Goal: Transaction & Acquisition: Purchase product/service

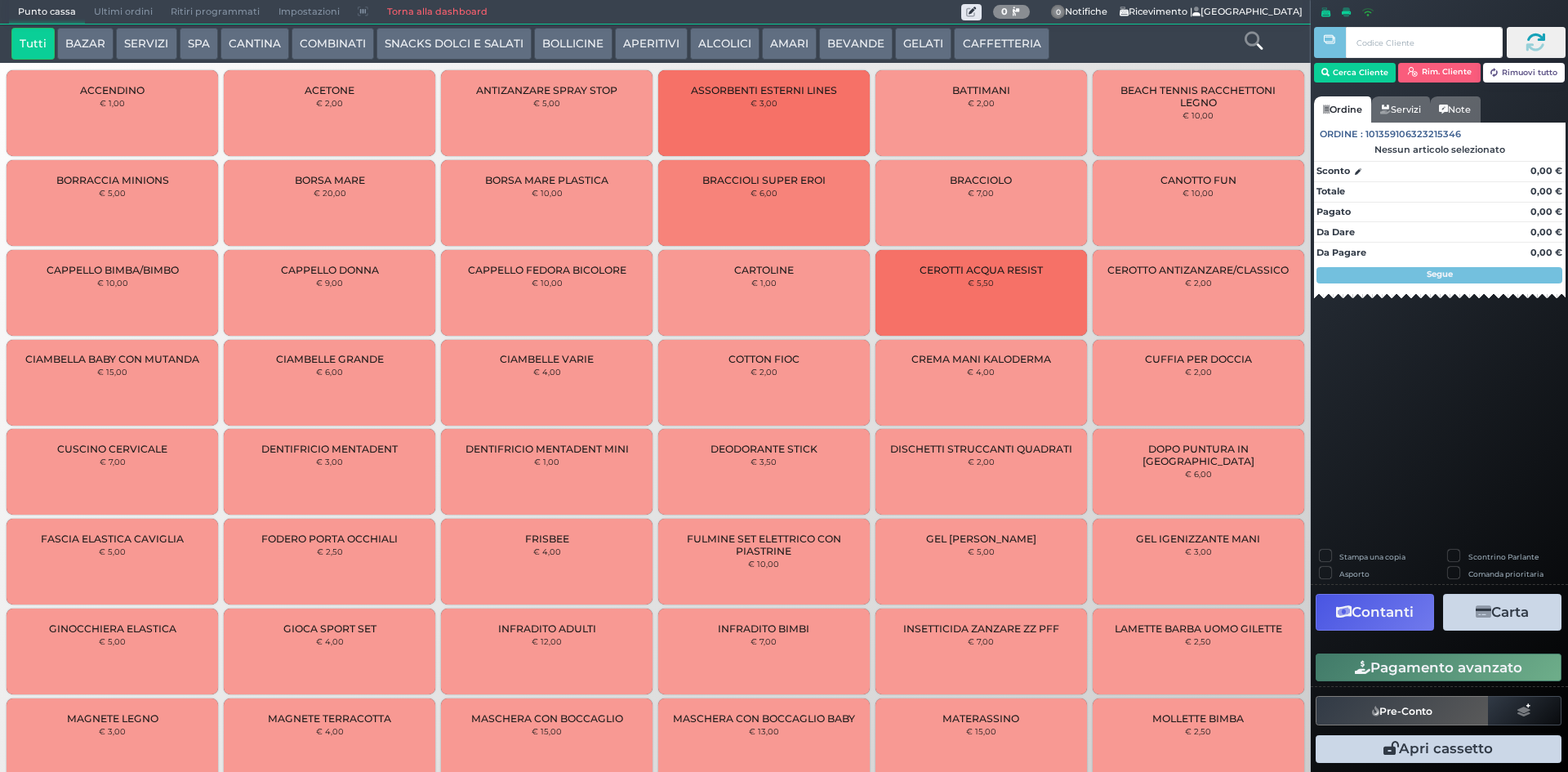
click at [136, 44] on button "SERVIZI" at bounding box center [146, 44] width 61 height 33
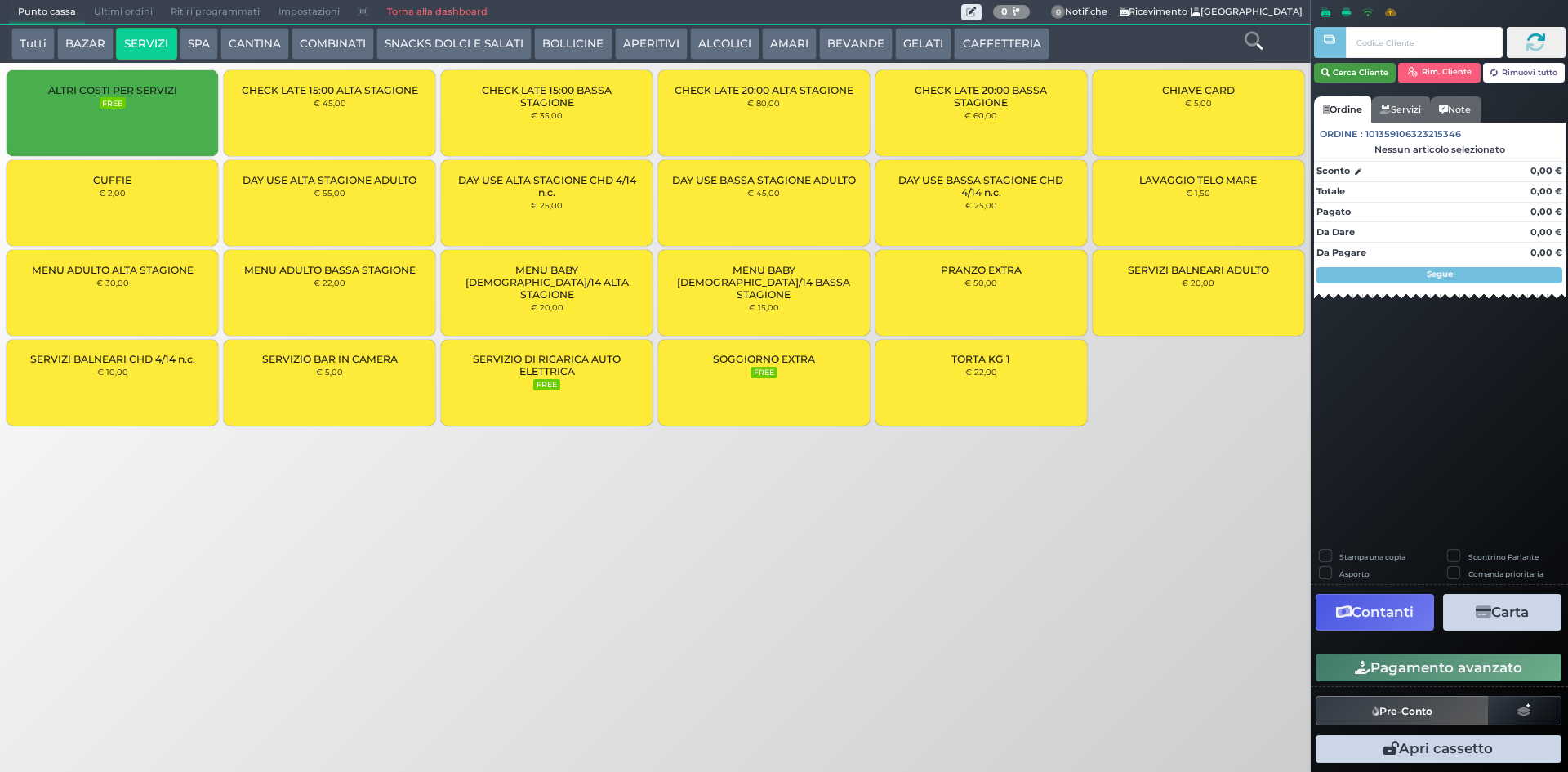
click at [1372, 71] on button "Cerca Cliente" at bounding box center [1355, 72] width 82 height 20
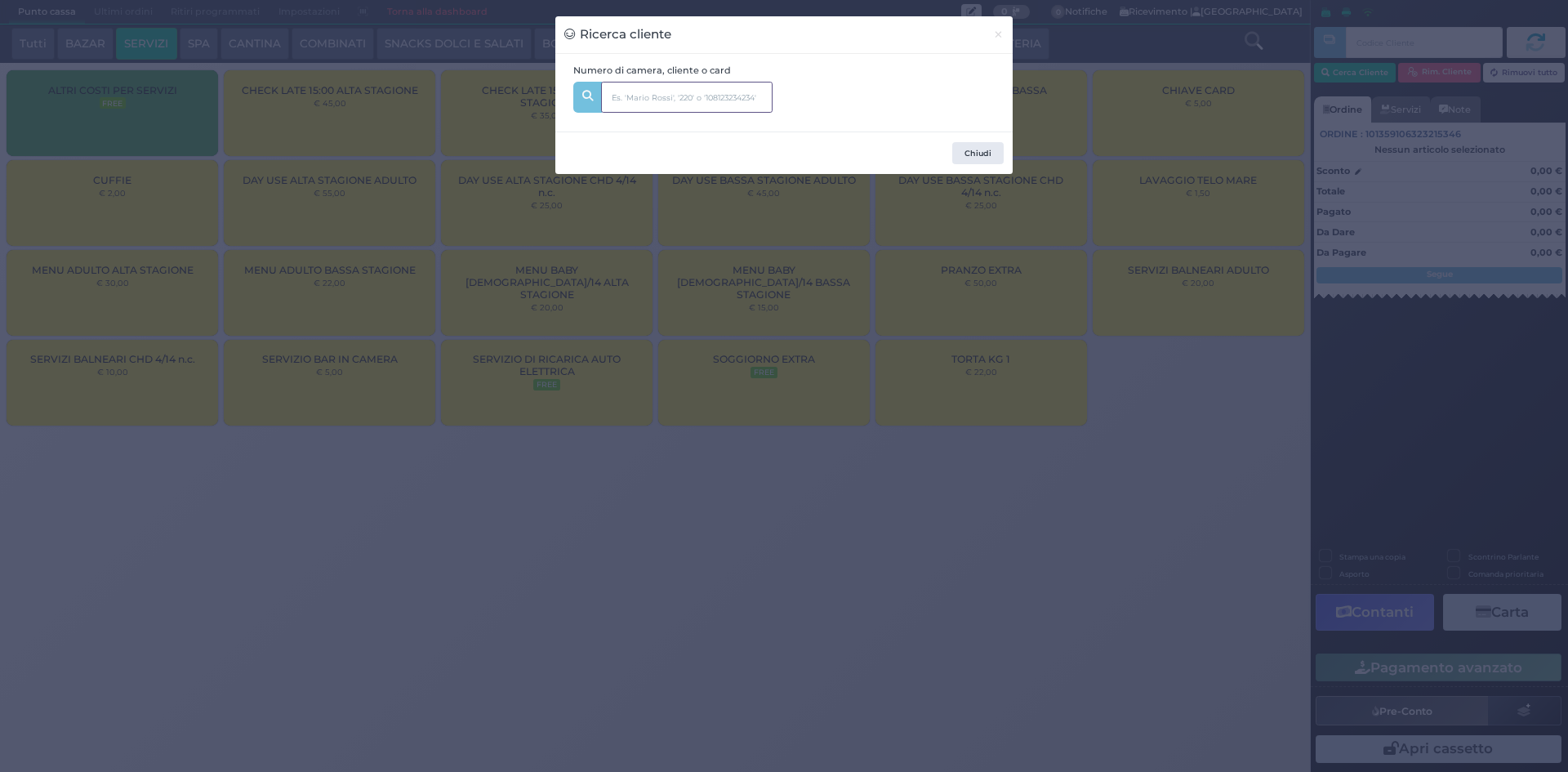
click at [760, 95] on input "text" at bounding box center [687, 96] width 172 height 31
type input "328"
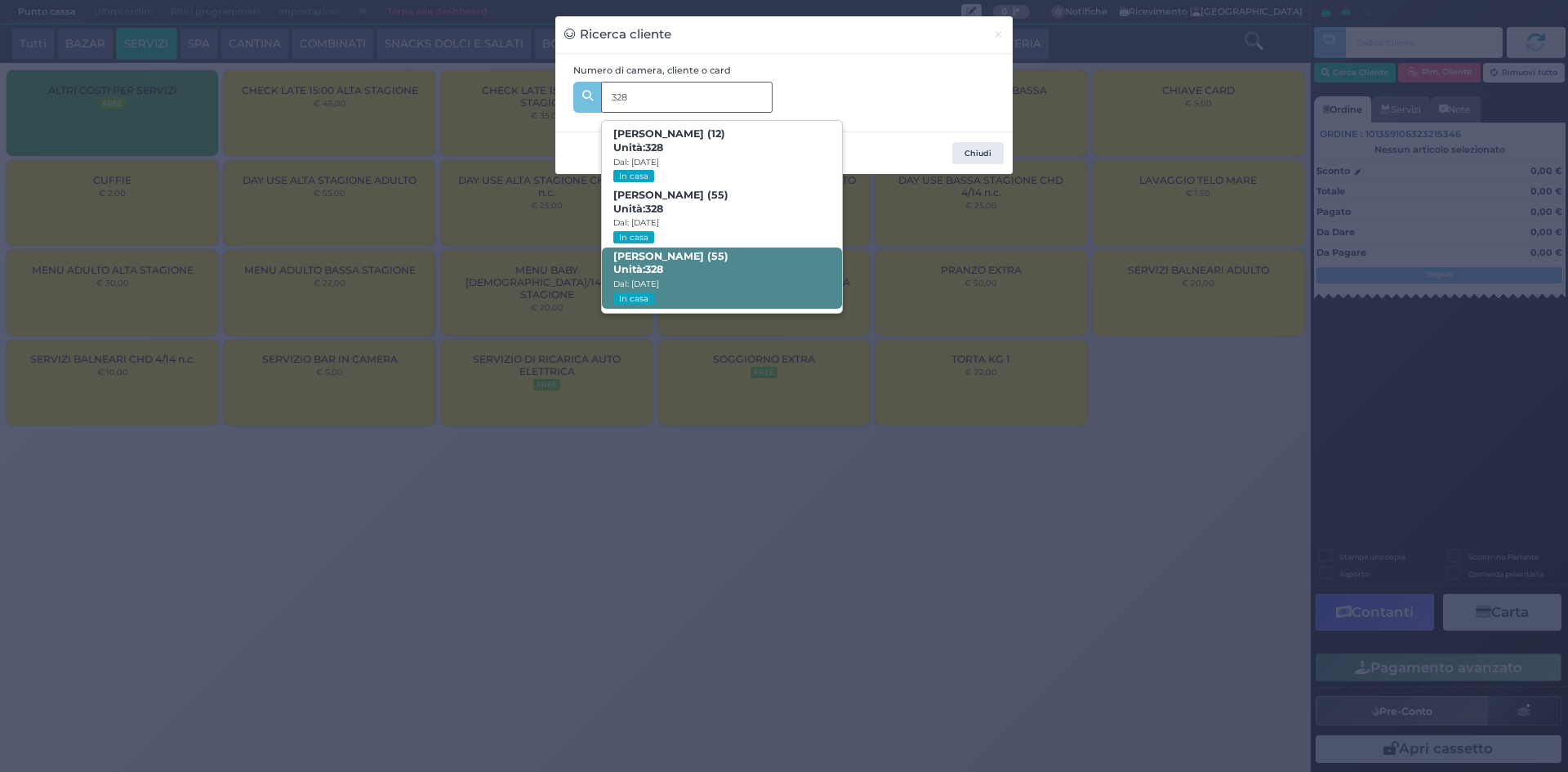
click at [726, 268] on span "VIRGILIO RICCARDO (55) Unità: 328 Dal: 09/08/2025 In casa" at bounding box center [721, 279] width 239 height 62
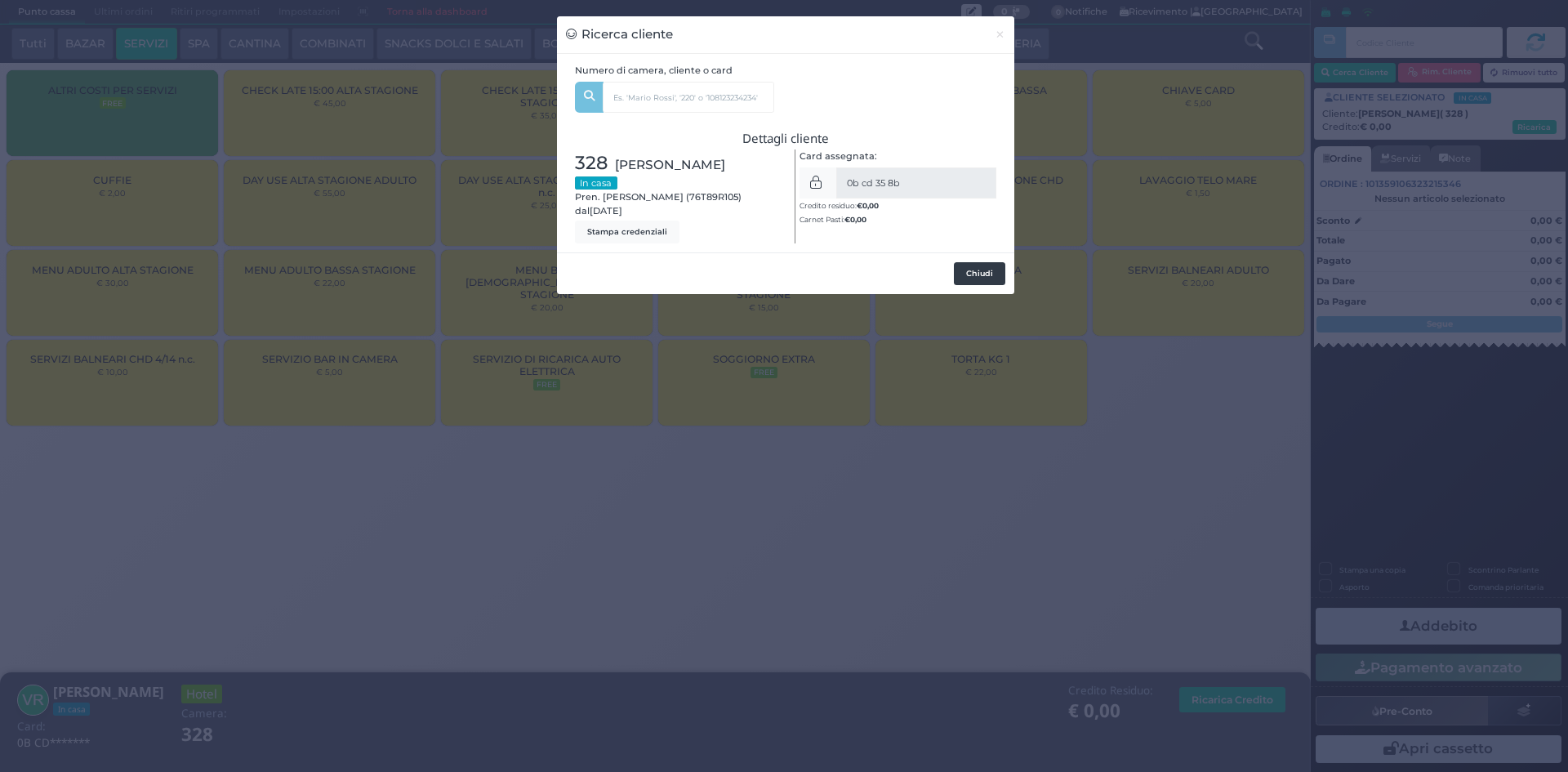
click at [987, 272] on button "Chiudi" at bounding box center [979, 274] width 51 height 22
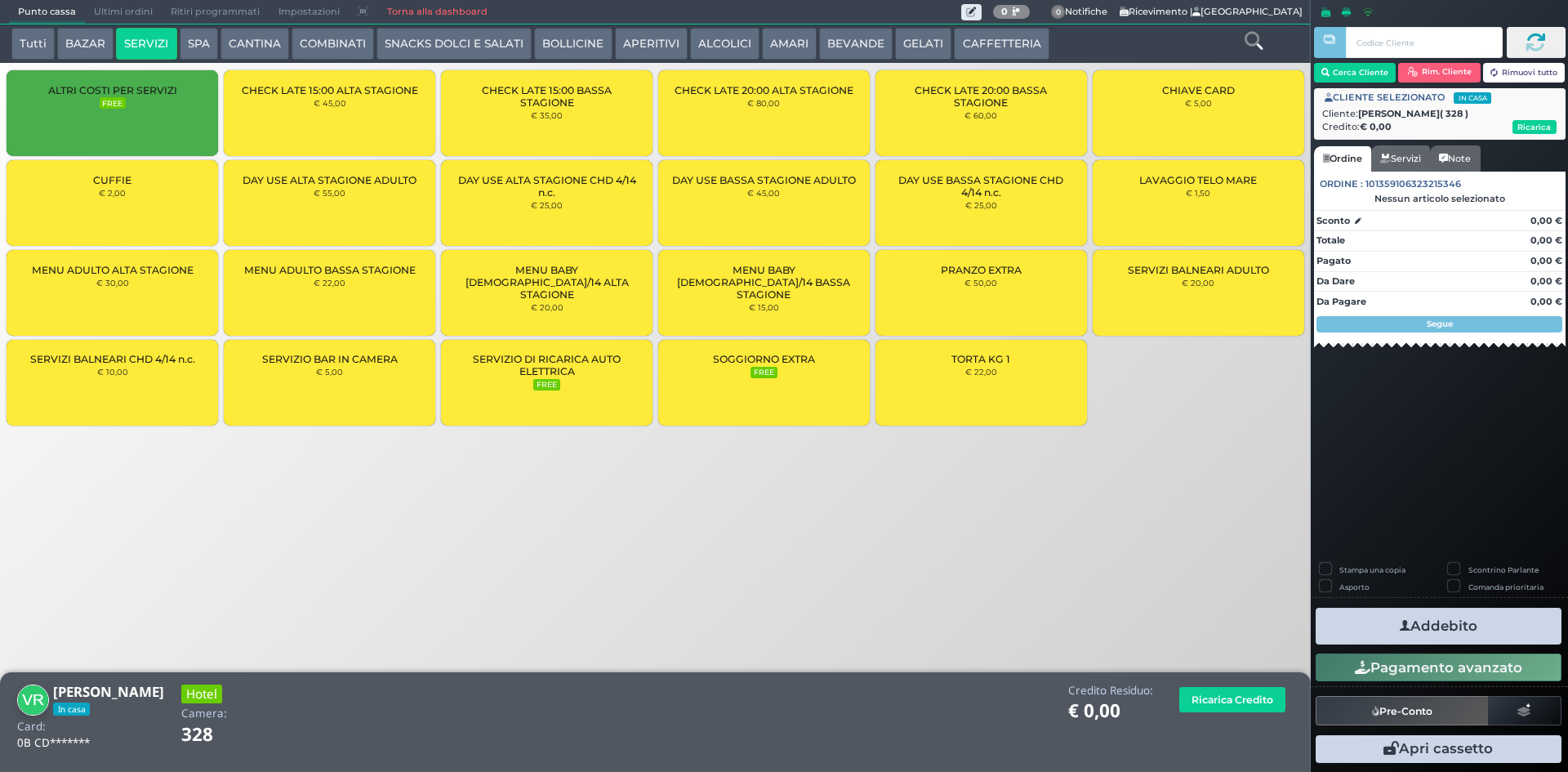
click at [355, 34] on button "COMBINATI" at bounding box center [333, 44] width 82 height 33
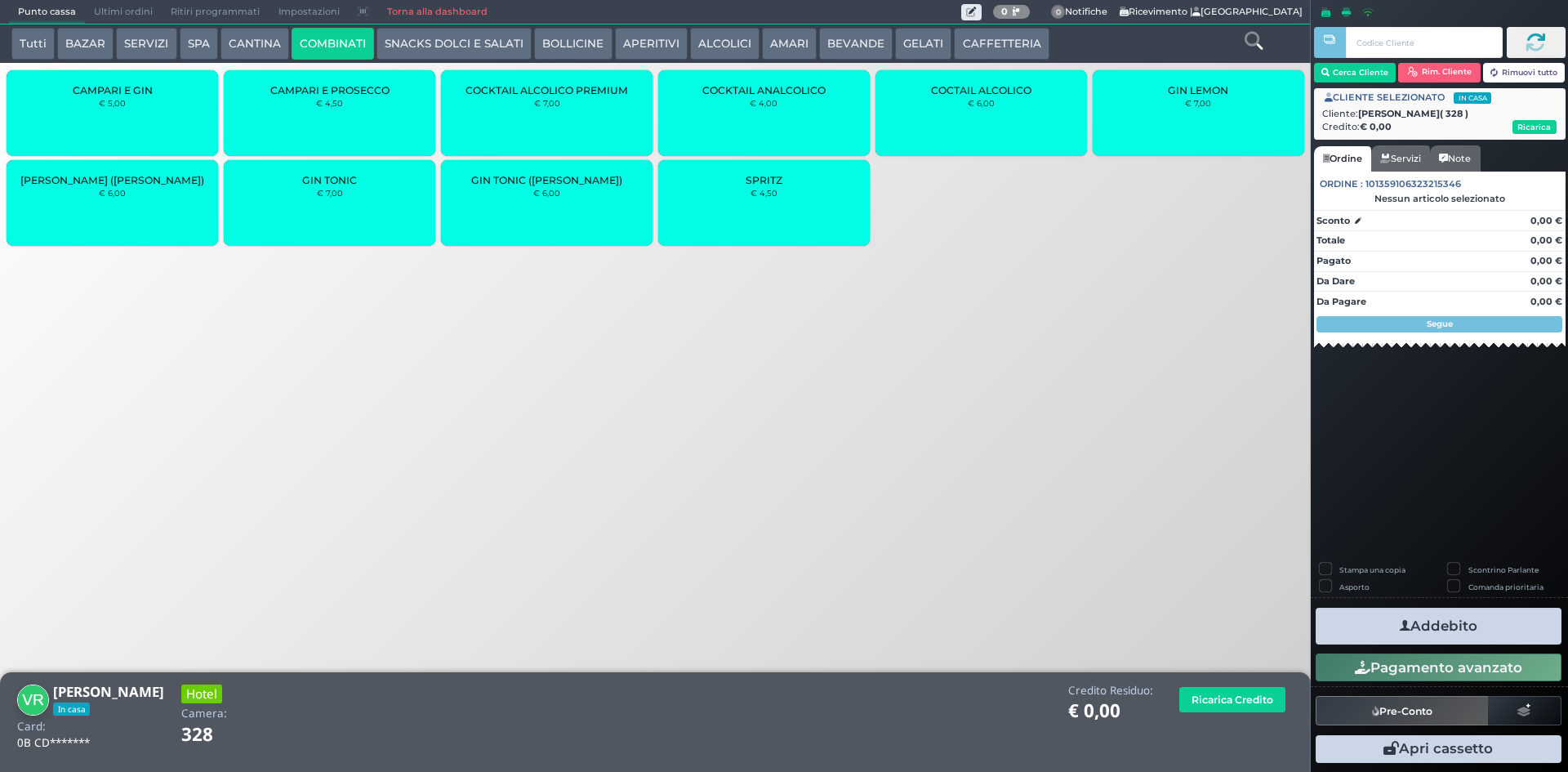
click at [547, 43] on button "BOLLICINE" at bounding box center [572, 44] width 78 height 33
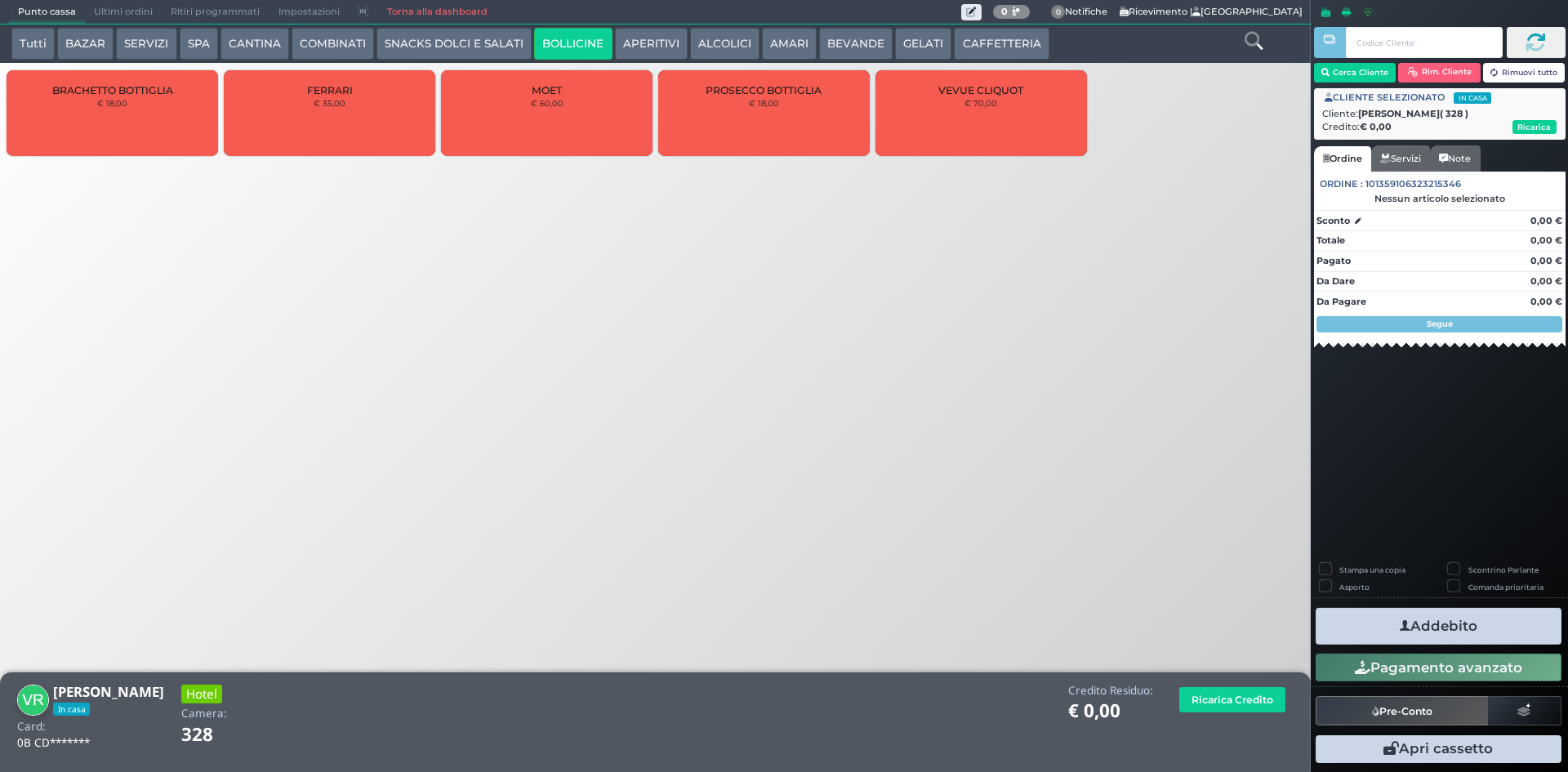
click at [632, 47] on button "APERITIVI" at bounding box center [651, 44] width 73 height 33
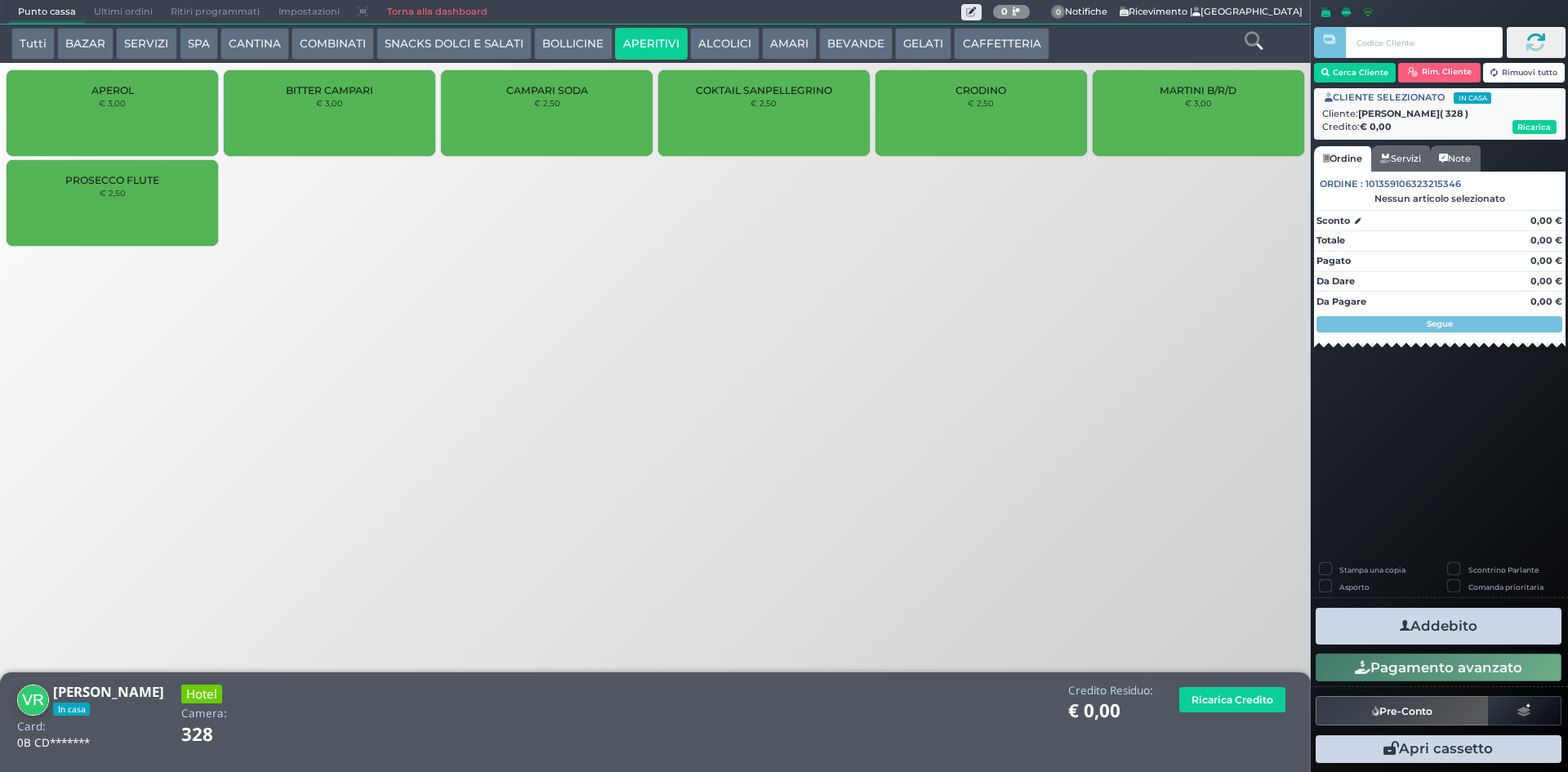
click at [706, 40] on button "ALCOLICI" at bounding box center [724, 44] width 69 height 33
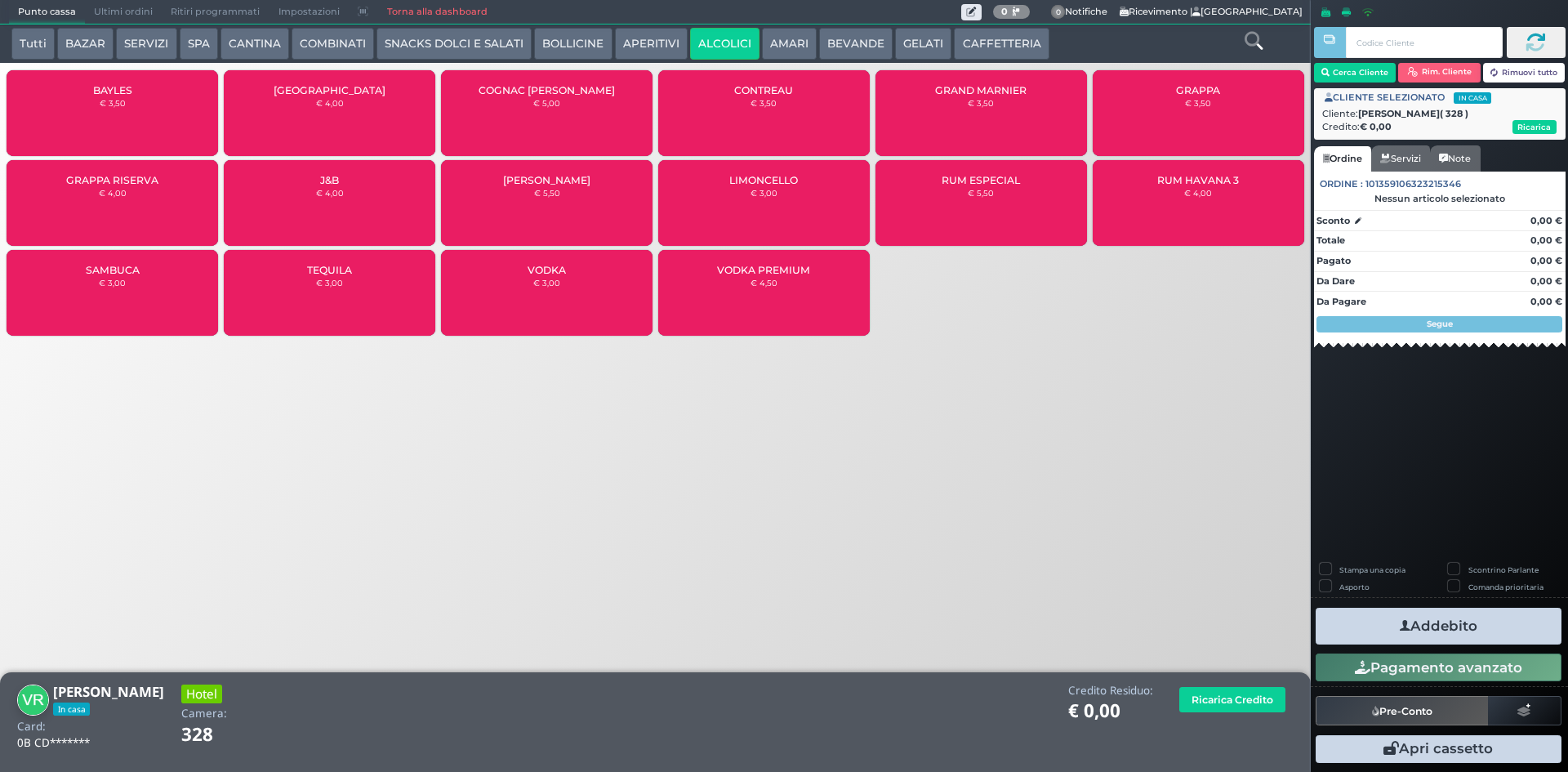
click at [647, 42] on button "APERITIVI" at bounding box center [651, 44] width 73 height 33
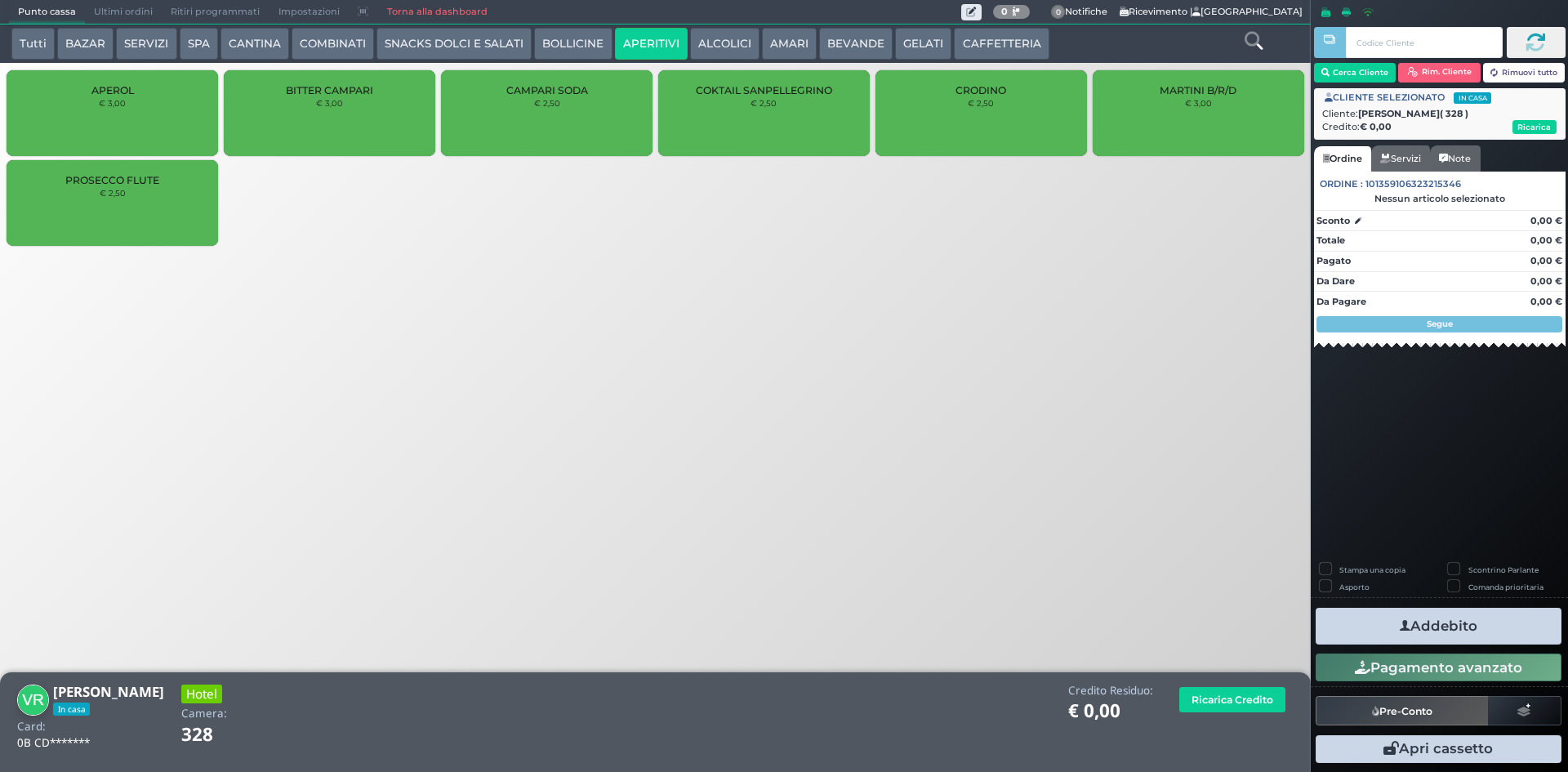
click at [534, 38] on button "BOLLICINE" at bounding box center [572, 44] width 78 height 33
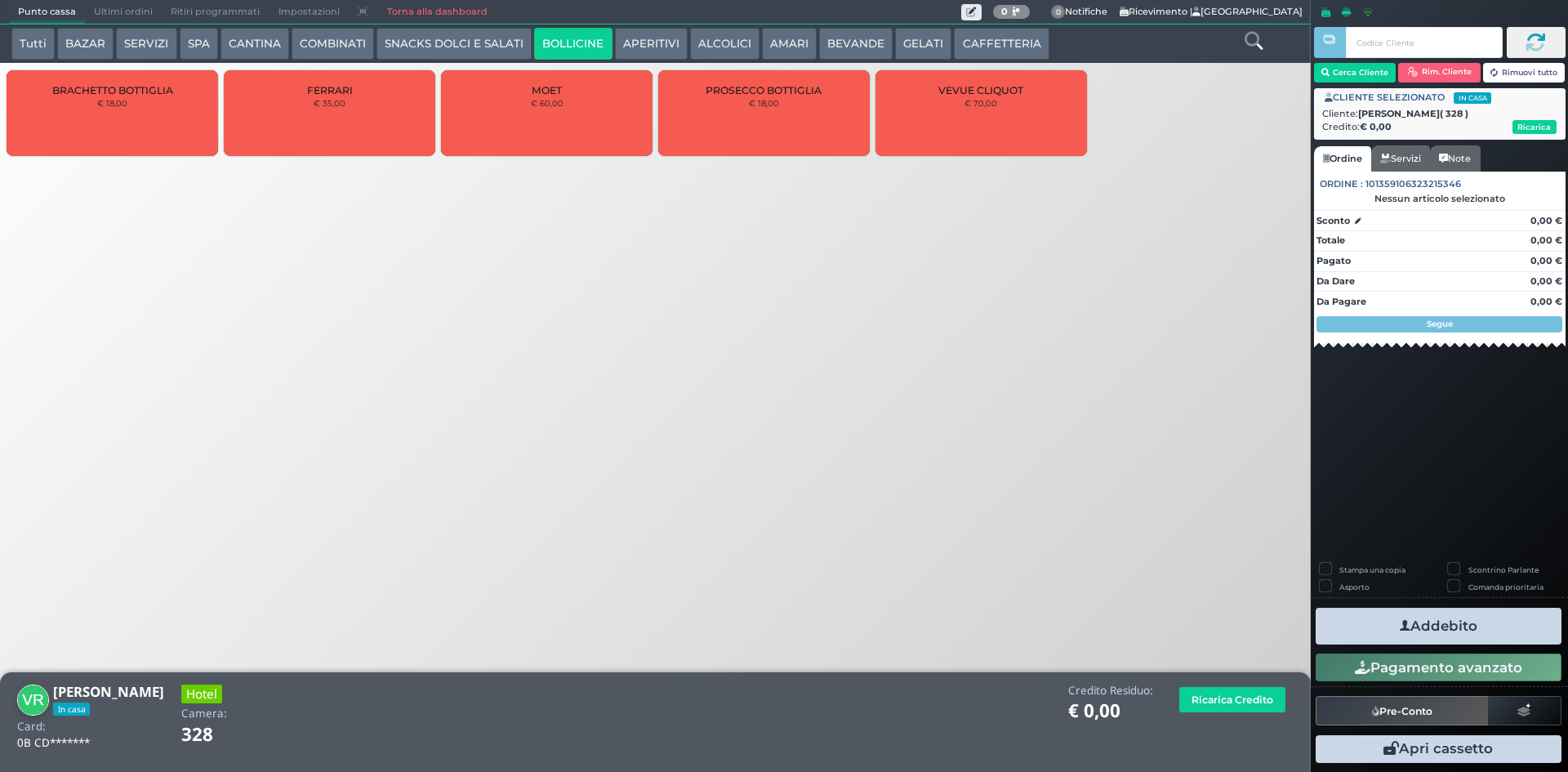
click at [276, 42] on button "CANTINA" at bounding box center [254, 44] width 68 height 33
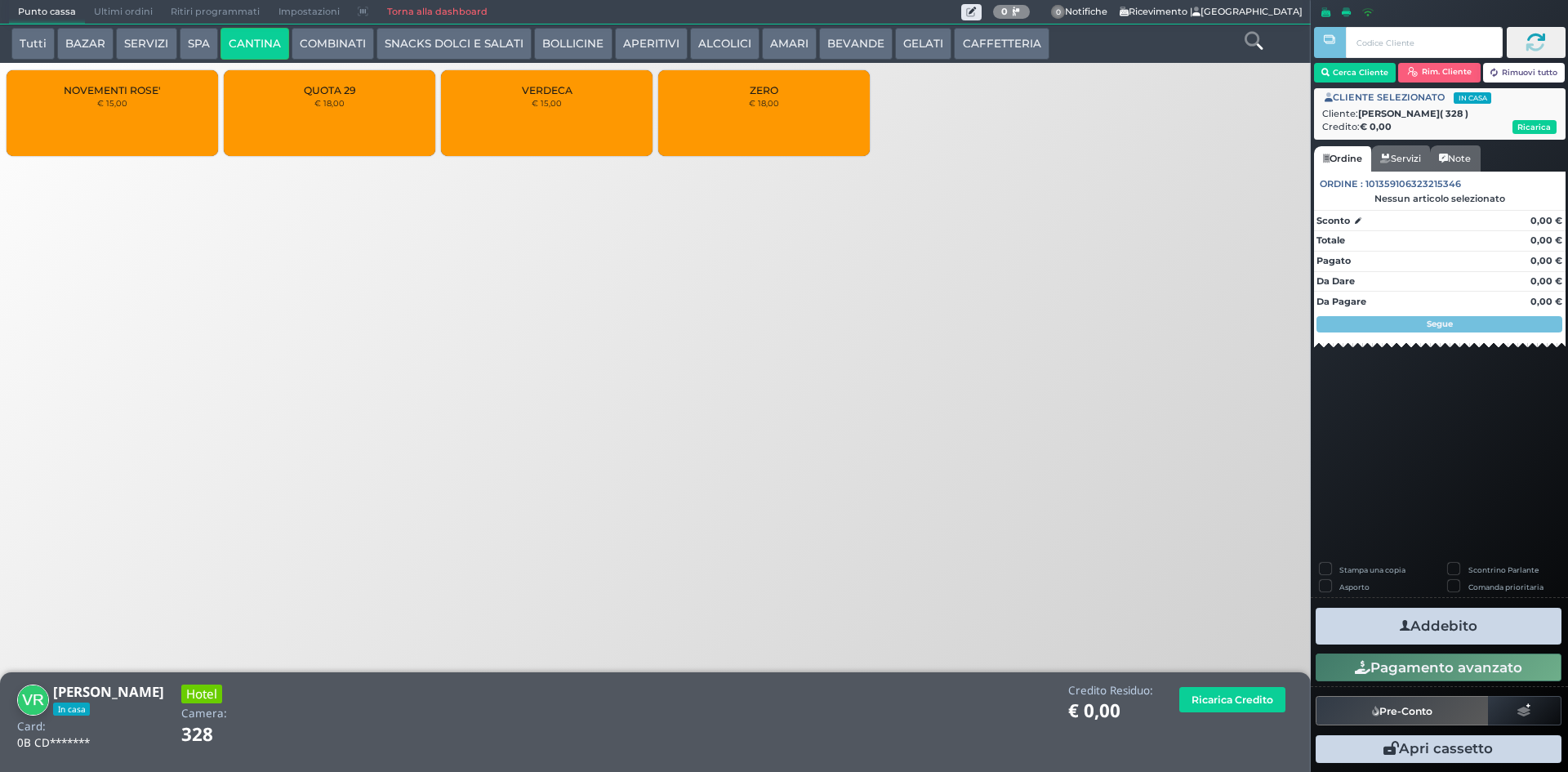
click at [779, 115] on div "ZERO € 18,00" at bounding box center [763, 113] width 211 height 86
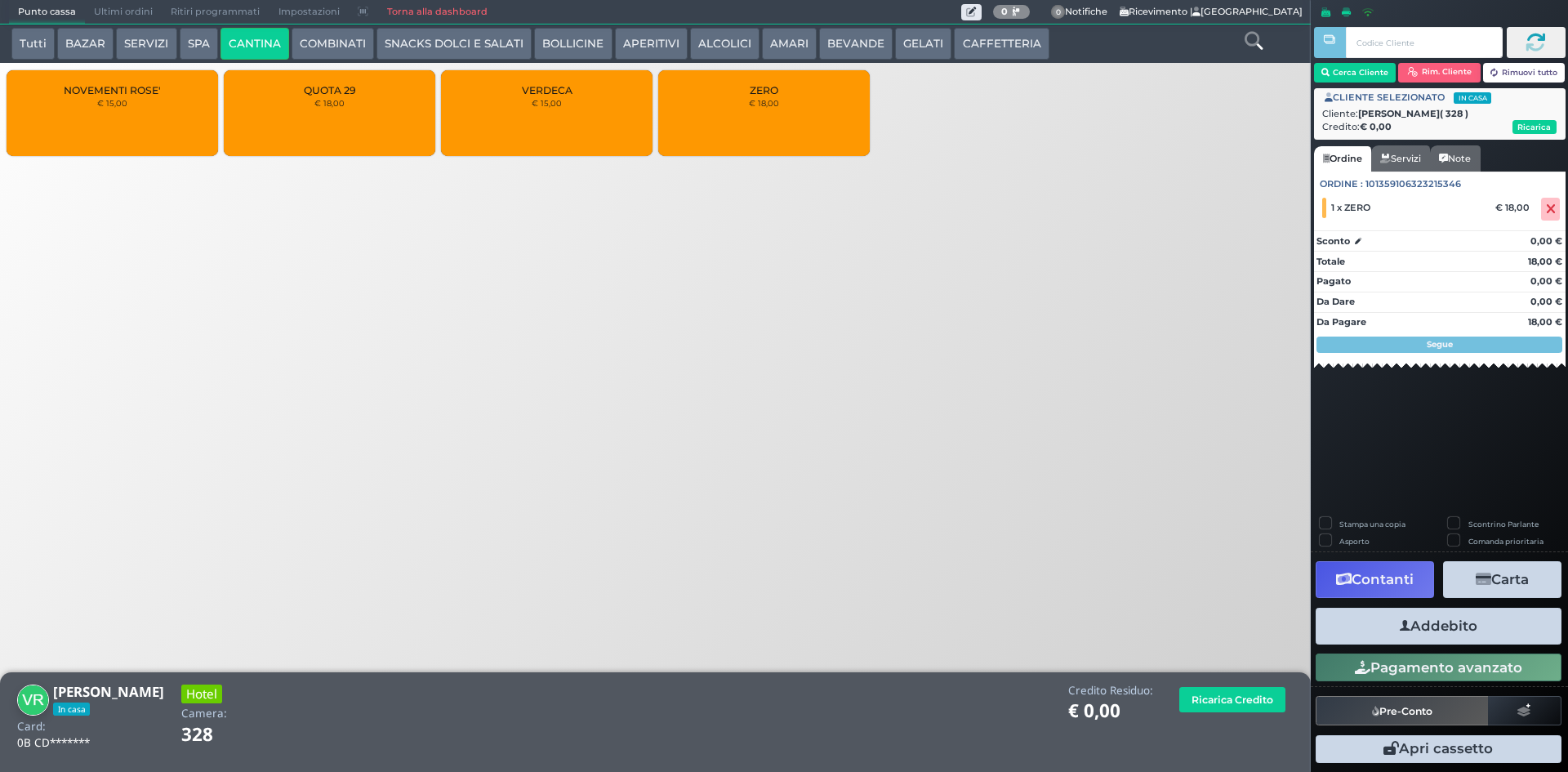
click at [1441, 624] on button "Addebito" at bounding box center [1438, 625] width 246 height 36
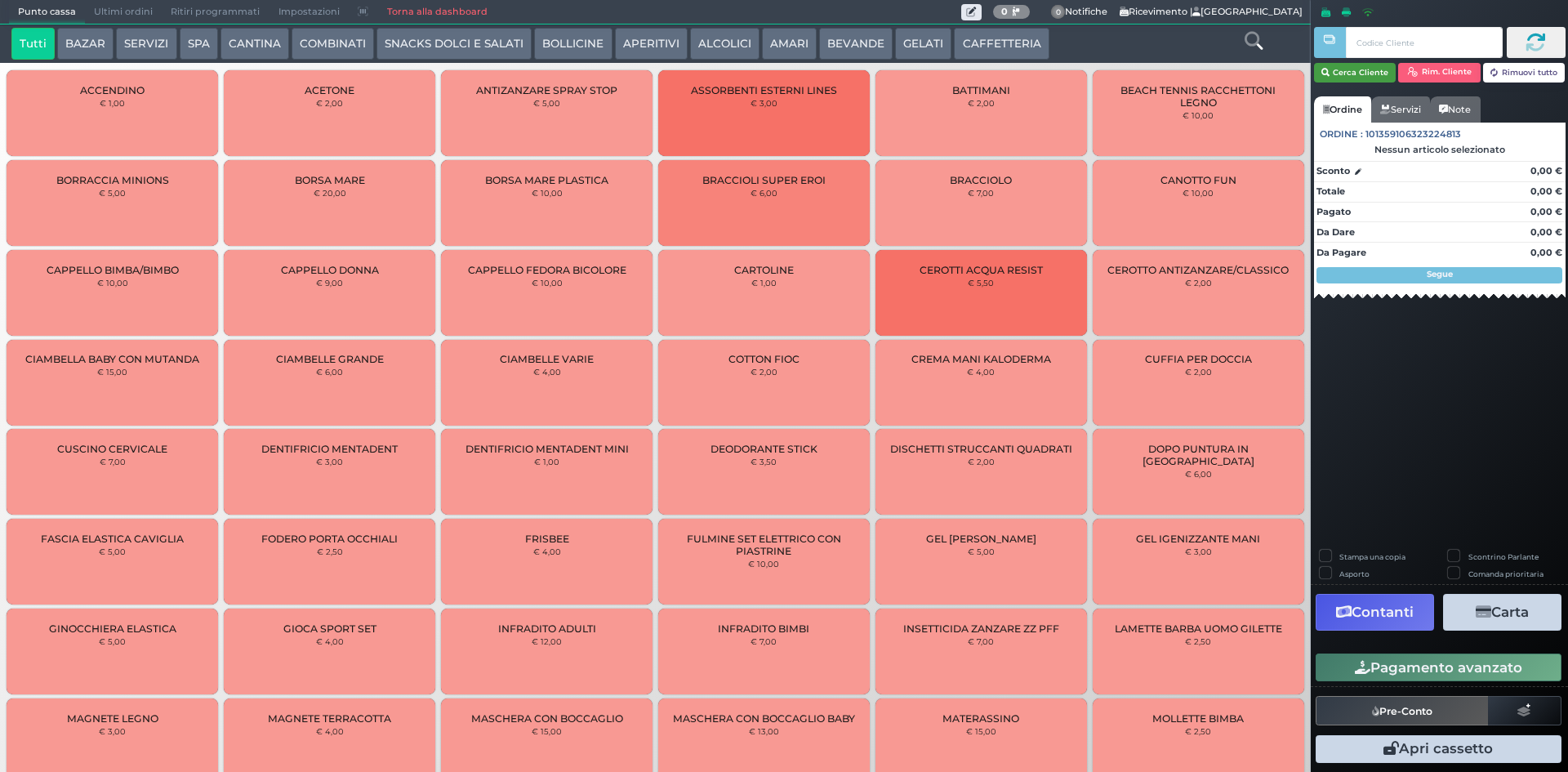
click at [1331, 74] on button "Cerca Cliente" at bounding box center [1355, 72] width 82 height 20
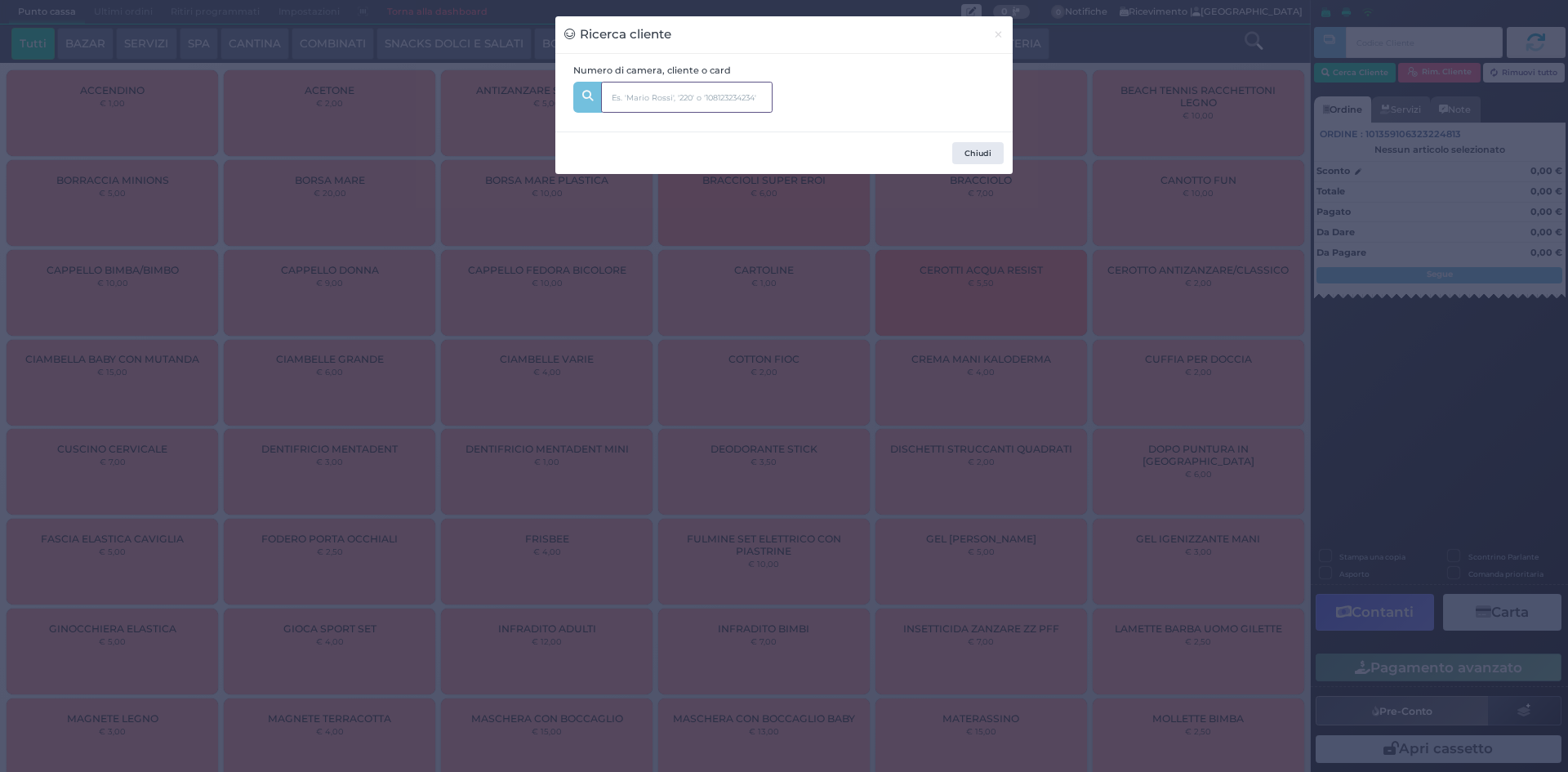
click at [727, 98] on input "text" at bounding box center [687, 96] width 172 height 31
type input "339"
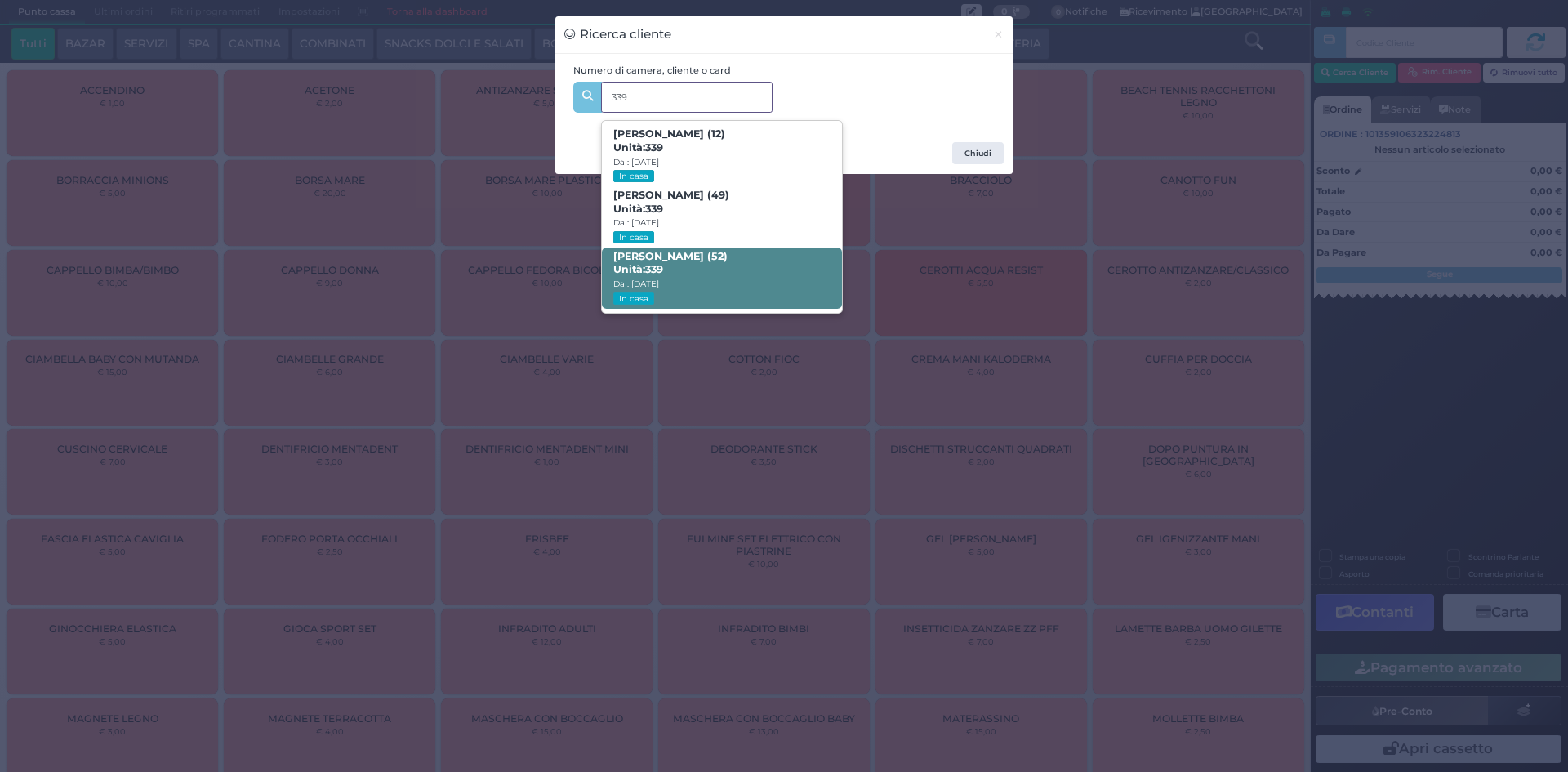
click at [755, 251] on span "Vincenzo Marchese (52) Unità: 339 Dal: 09/08/2025 In casa" at bounding box center [721, 279] width 239 height 62
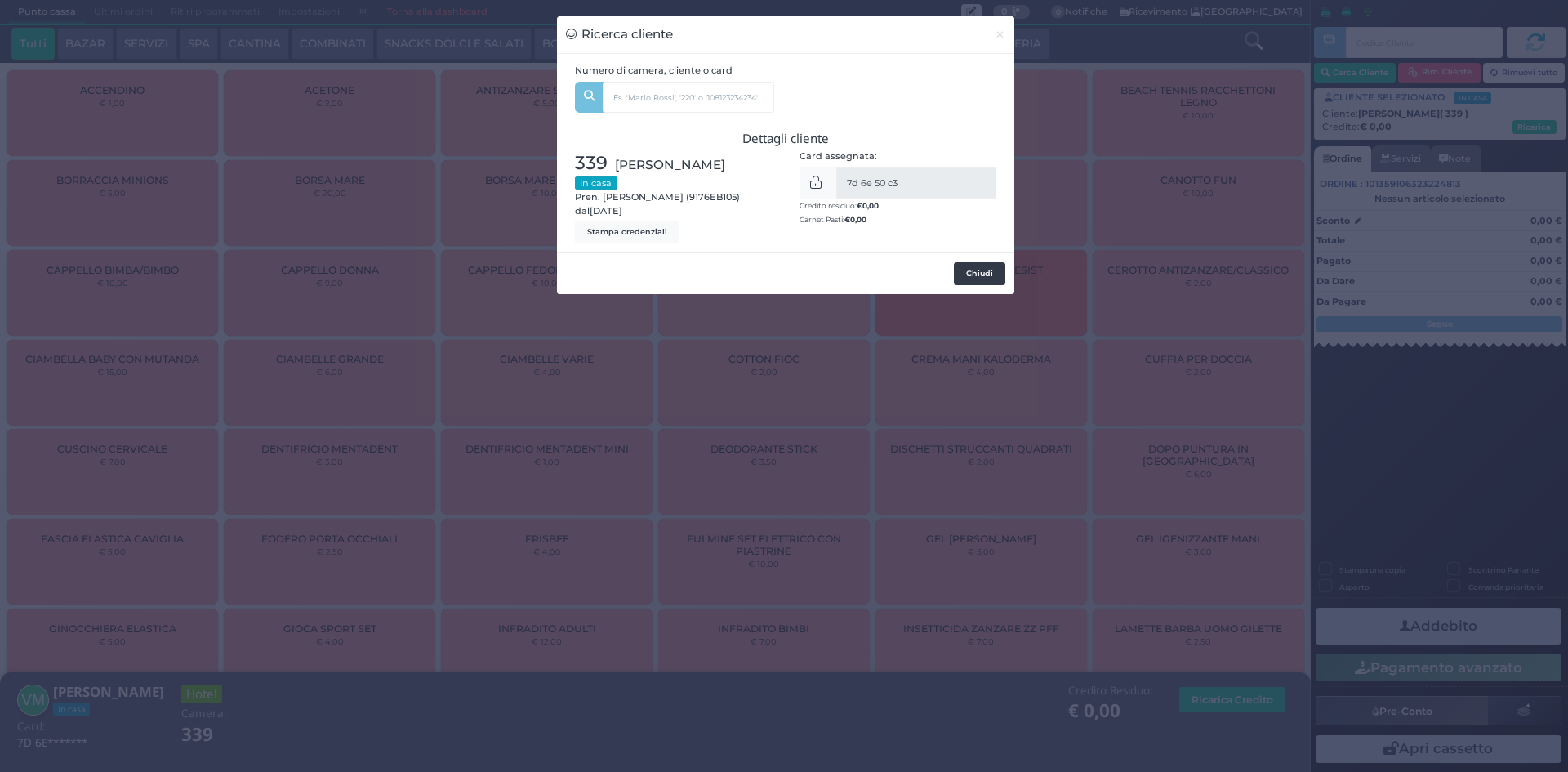
click at [986, 279] on button "Chiudi" at bounding box center [979, 274] width 51 height 22
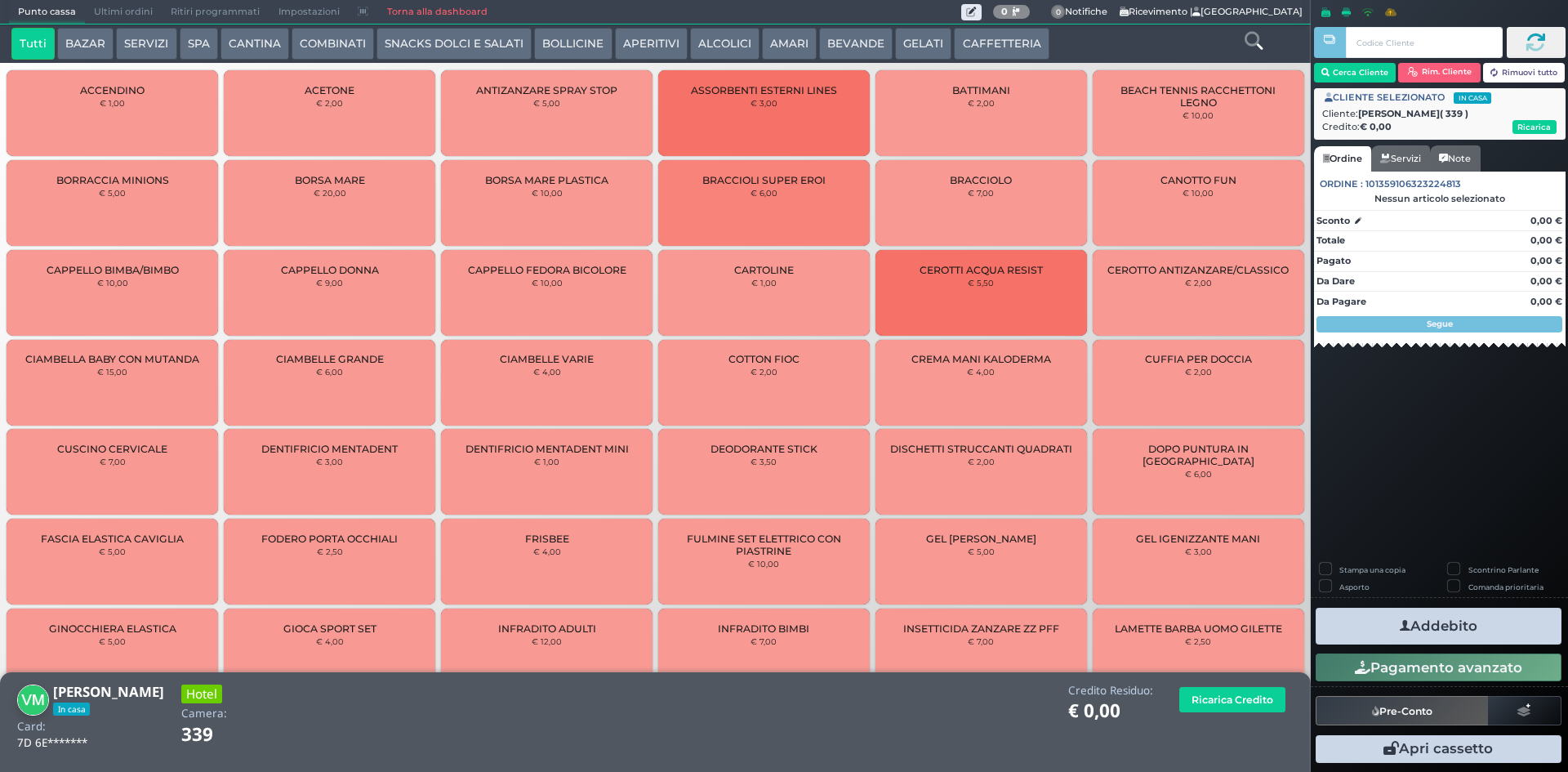
click at [349, 39] on button "COMBINATI" at bounding box center [333, 44] width 82 height 33
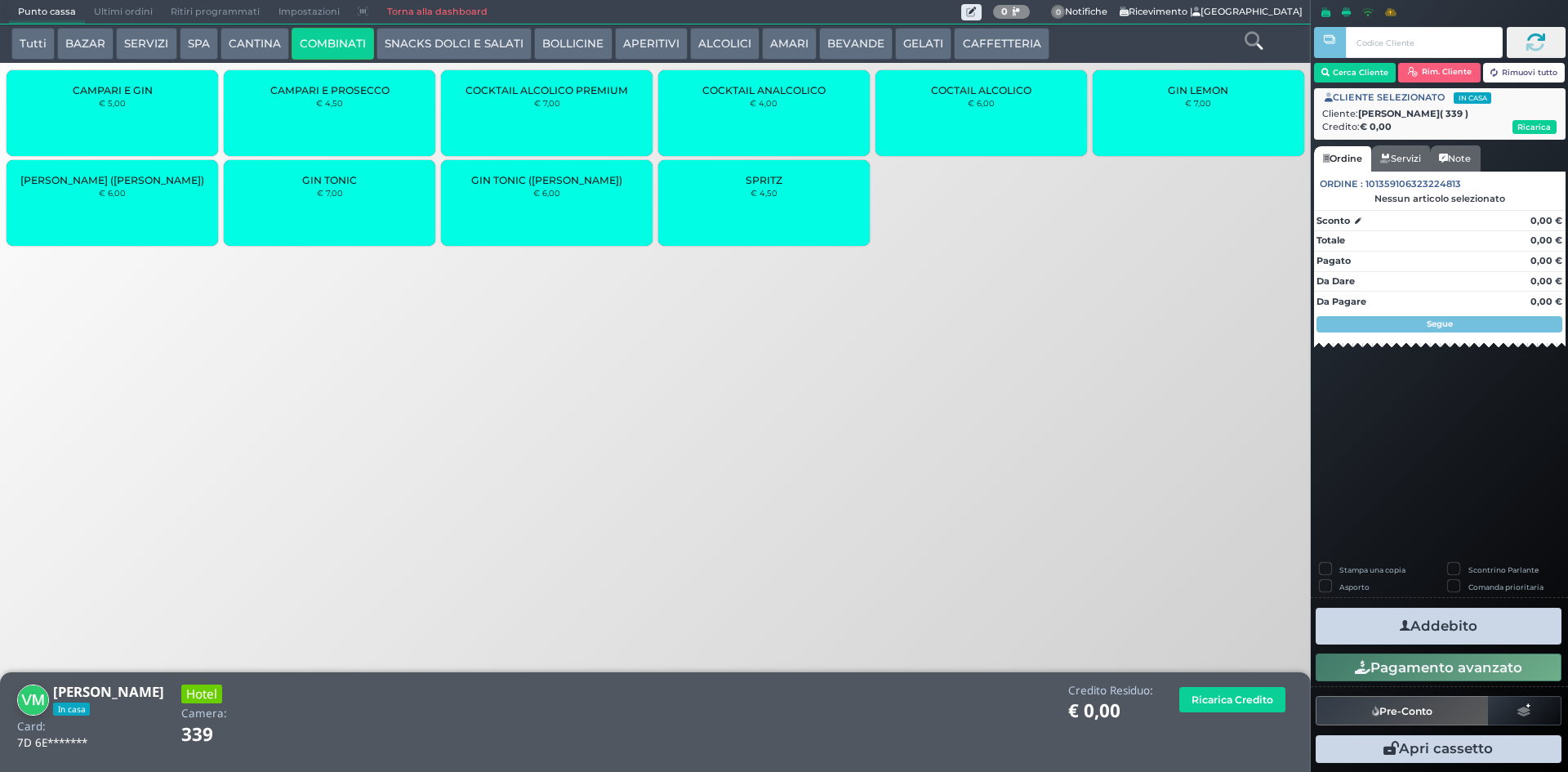
click at [268, 44] on button "CANTINA" at bounding box center [254, 44] width 68 height 33
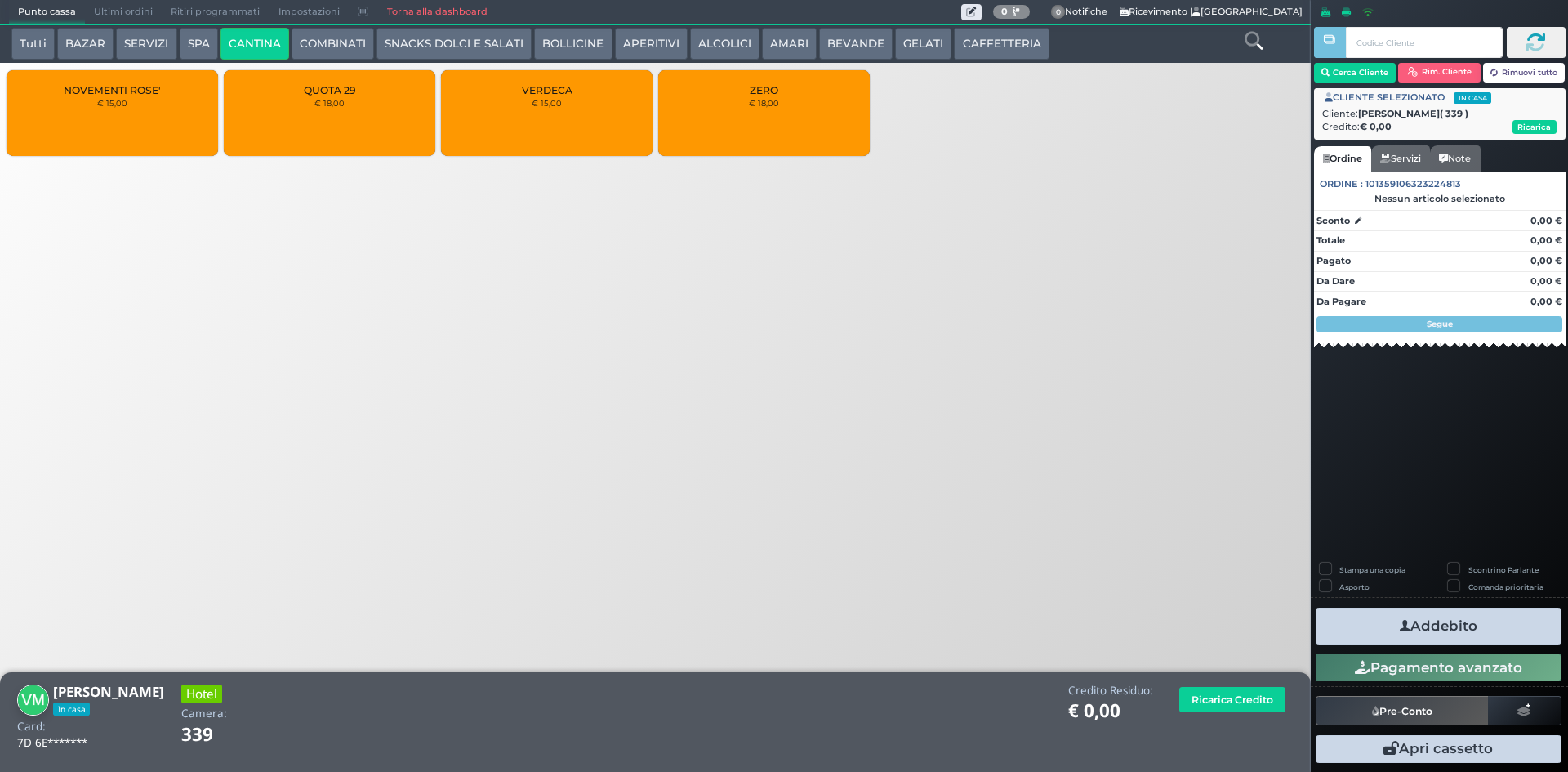
click at [300, 100] on div "QUOTA 29 € 18,00" at bounding box center [329, 113] width 211 height 86
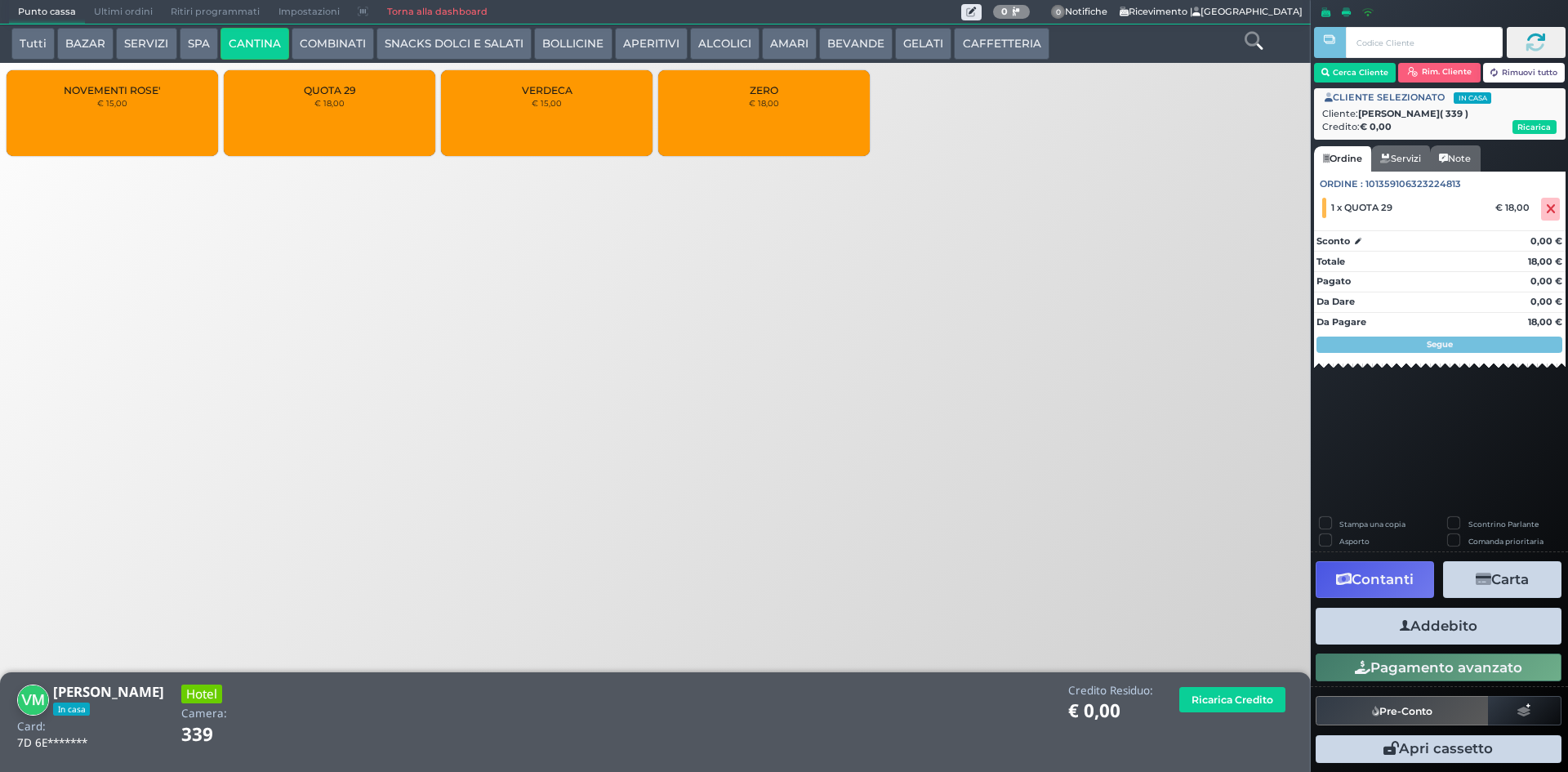
click at [1404, 620] on icon "button" at bounding box center [1404, 626] width 10 height 17
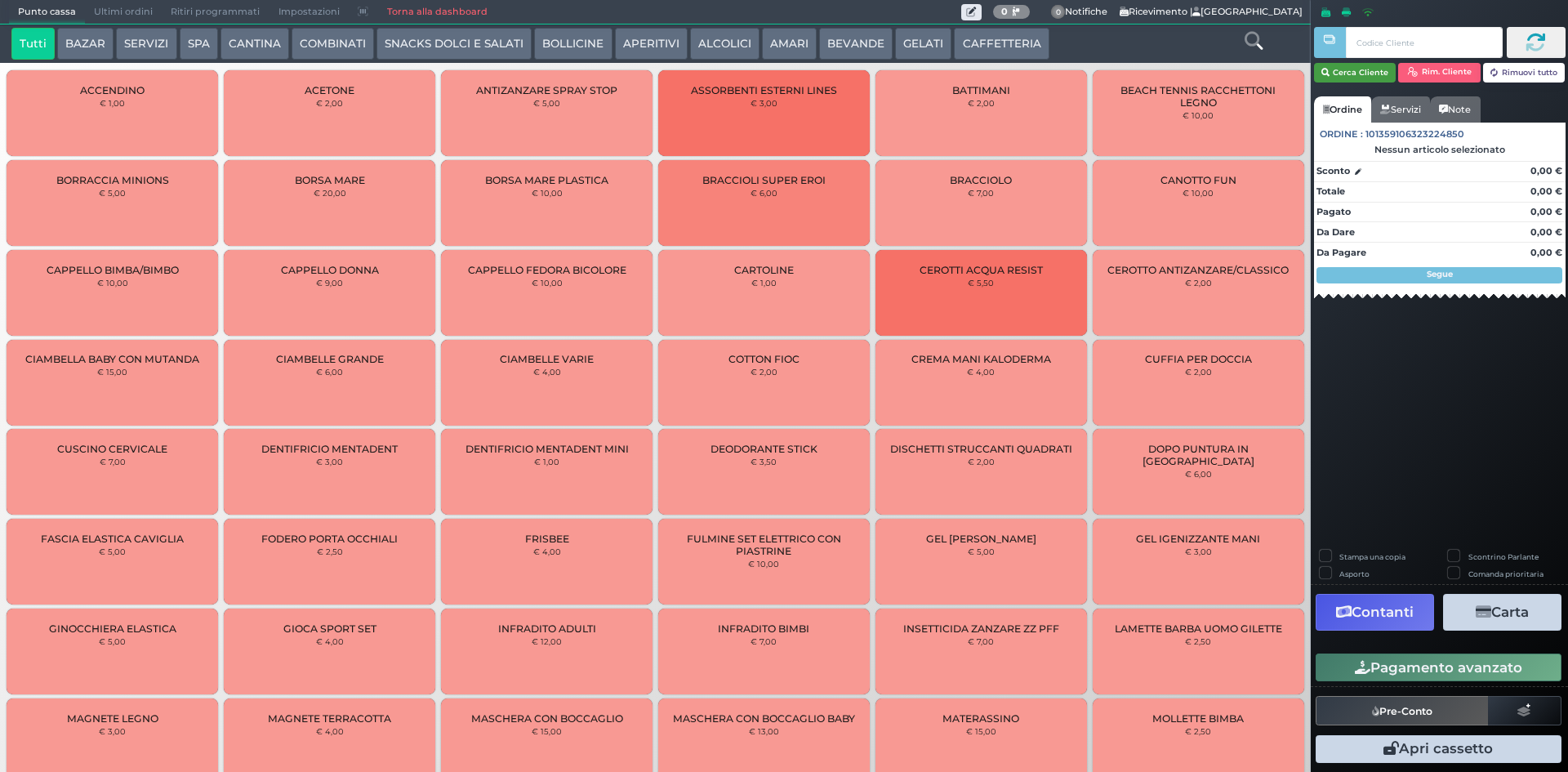
click at [1369, 71] on button "Cerca Cliente" at bounding box center [1355, 72] width 82 height 20
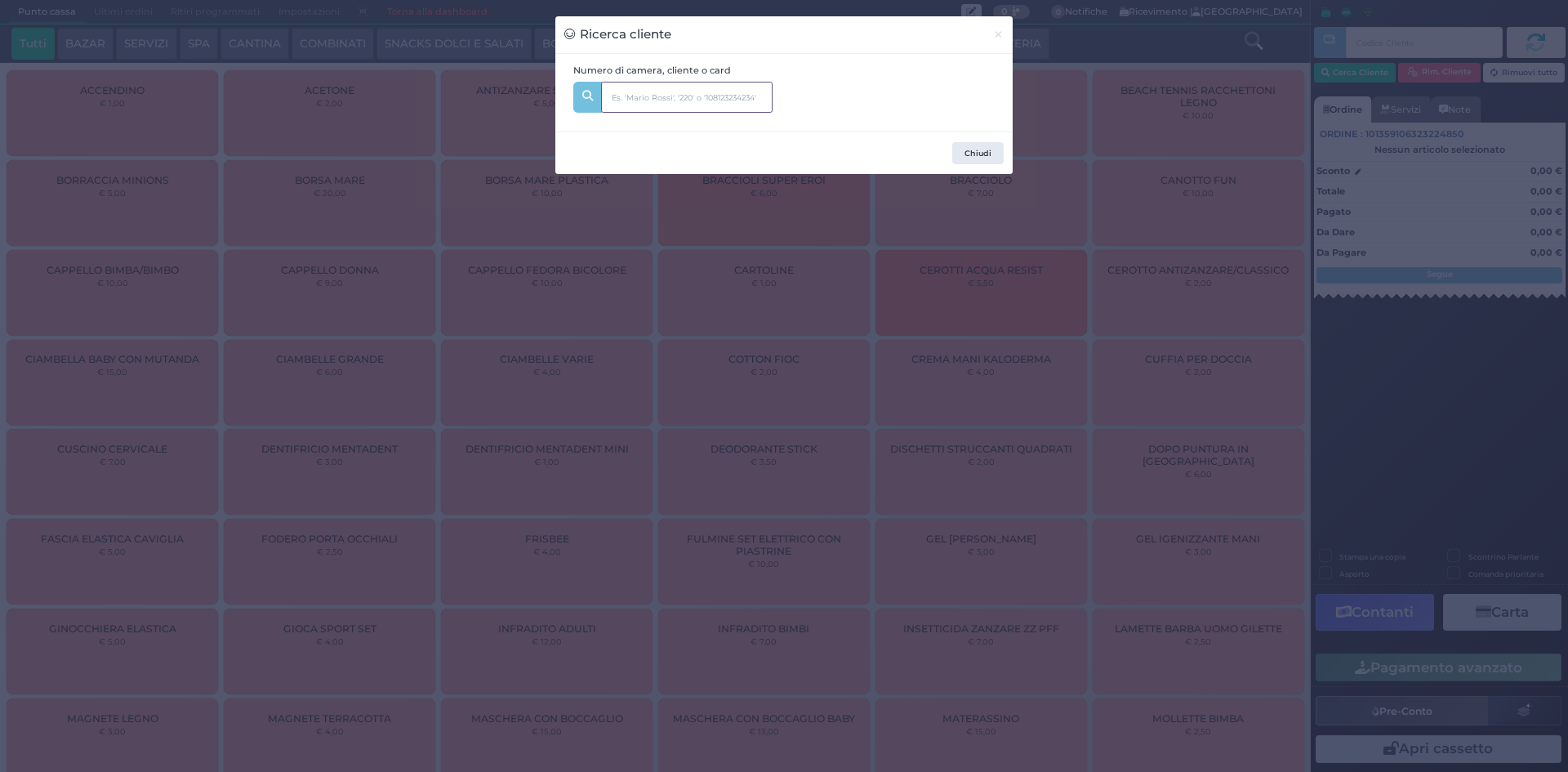
click at [674, 93] on input "text" at bounding box center [687, 96] width 172 height 31
type input "134"
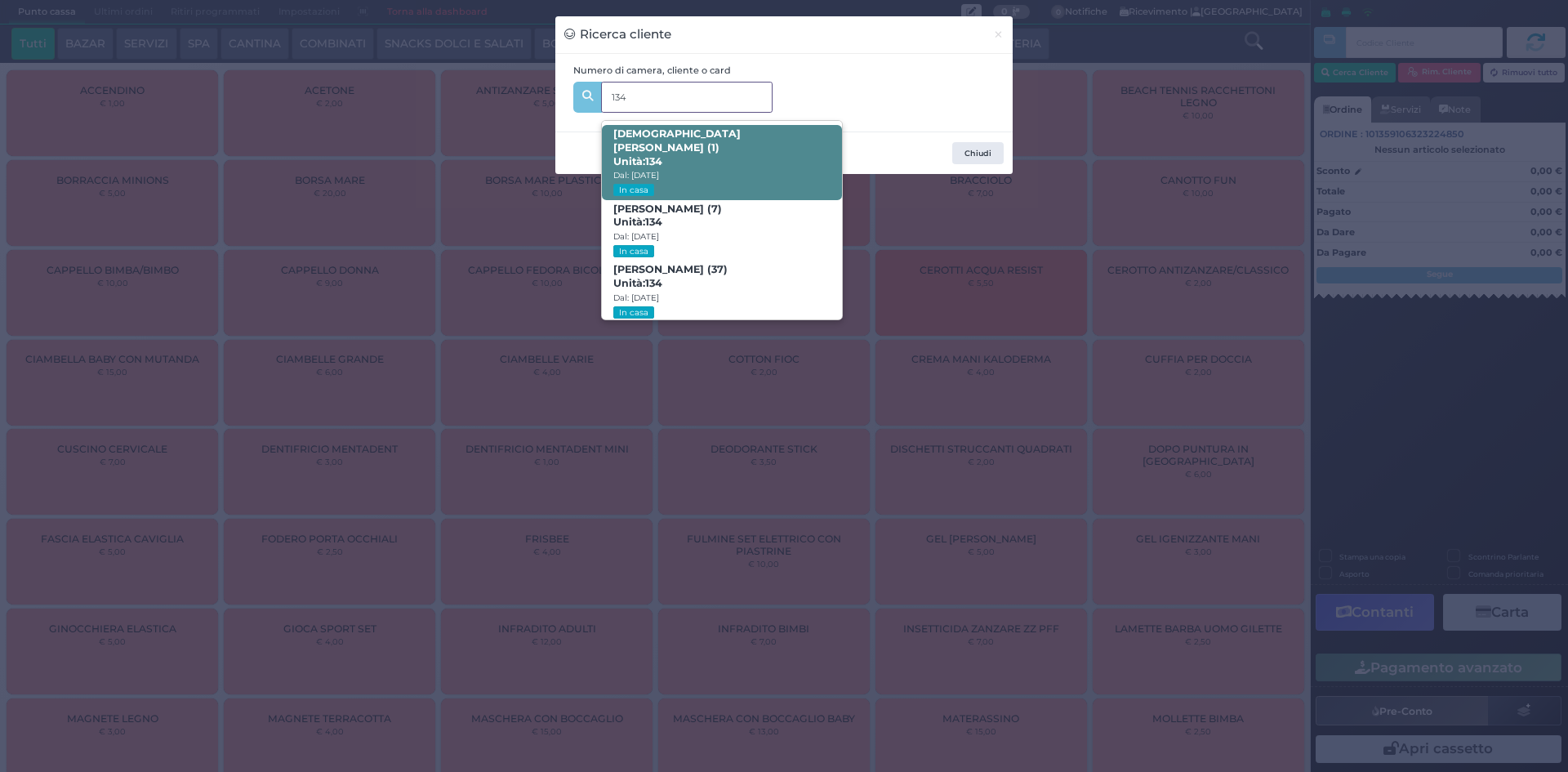
scroll to position [78, 0]
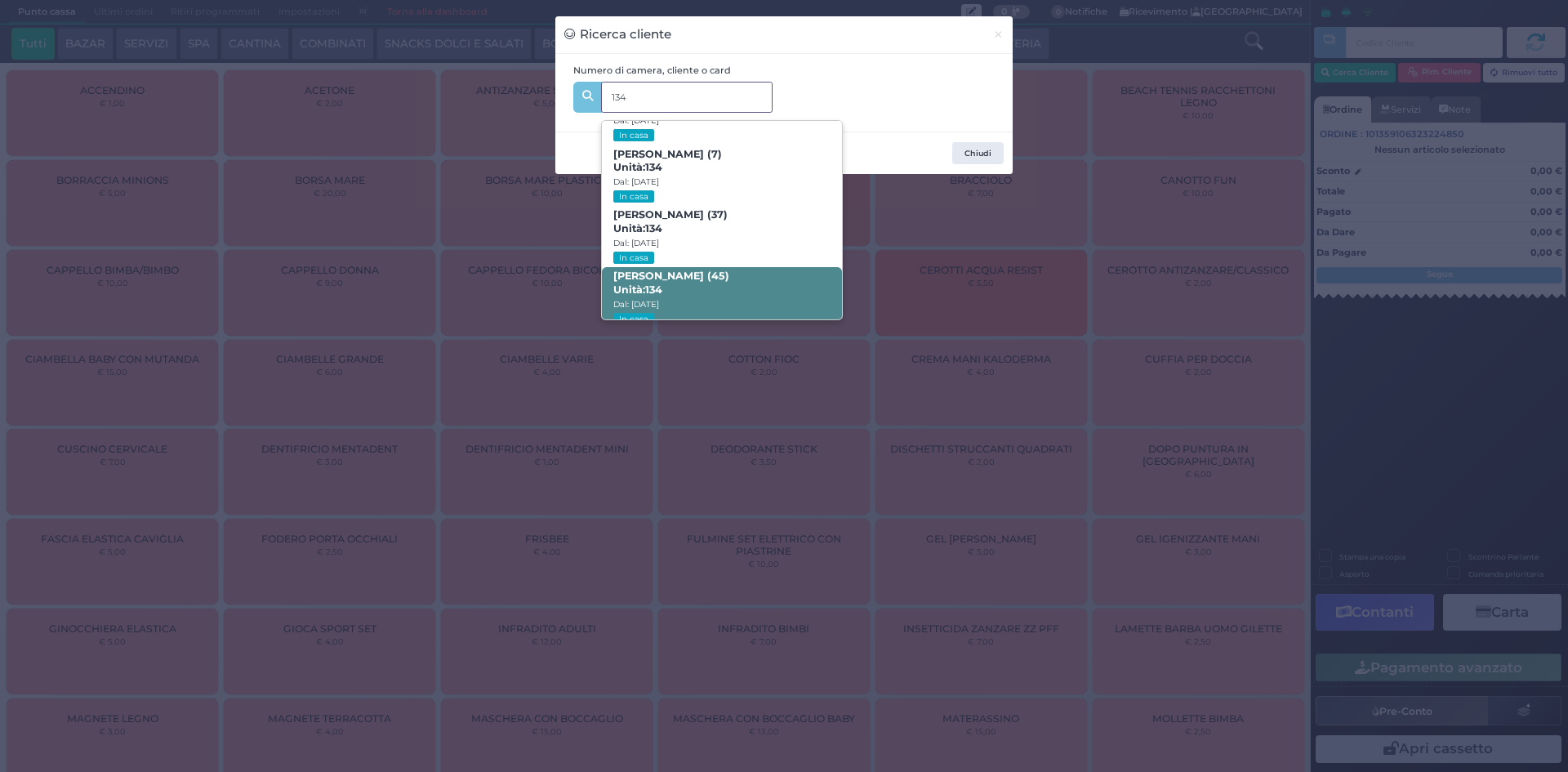
click at [762, 279] on span "Giovanni Curcio (45) Unità: 134 Dal: 09/08/2025 In casa" at bounding box center [721, 298] width 239 height 62
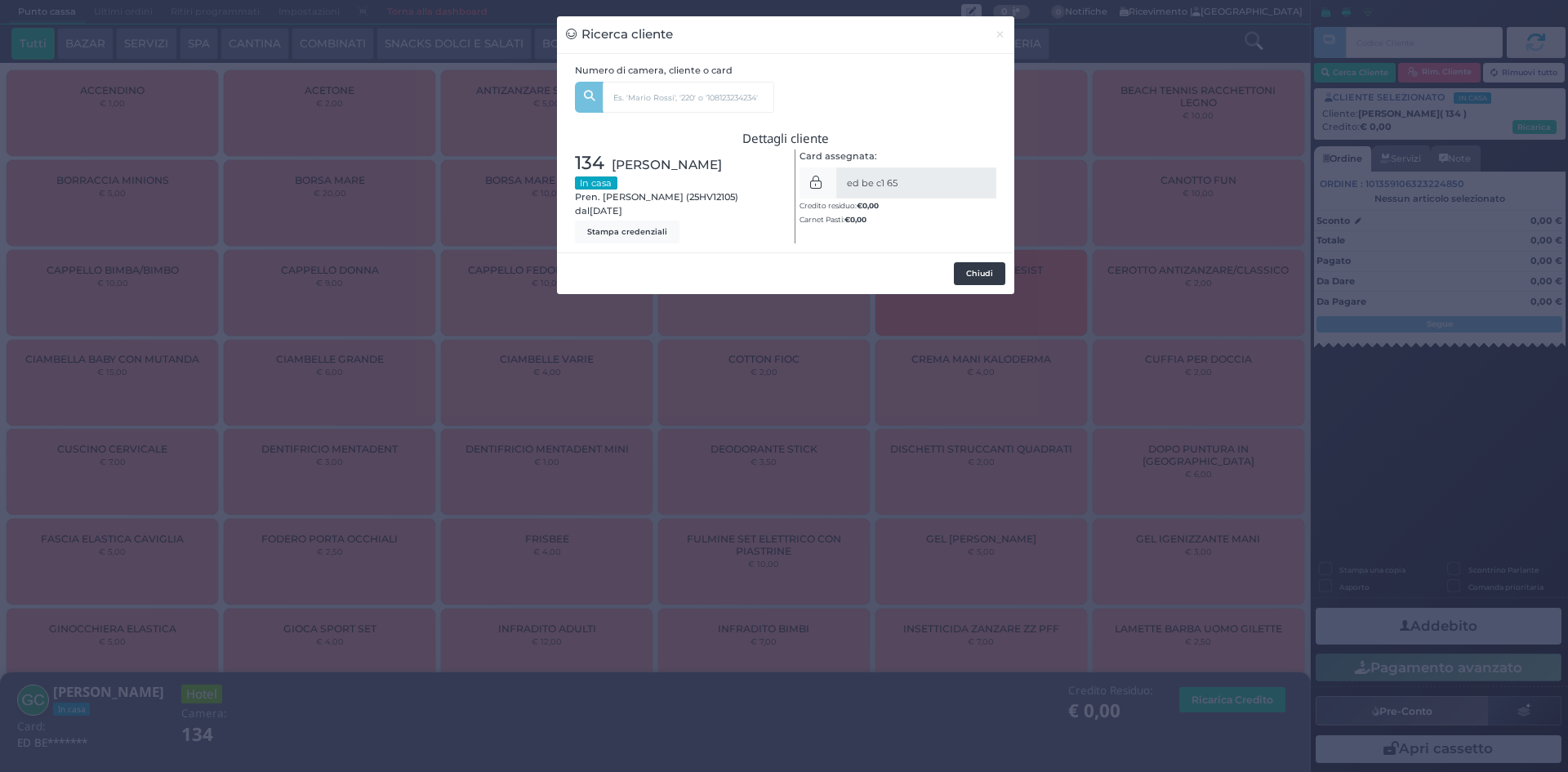
click at [984, 275] on button "Chiudi" at bounding box center [979, 274] width 51 height 22
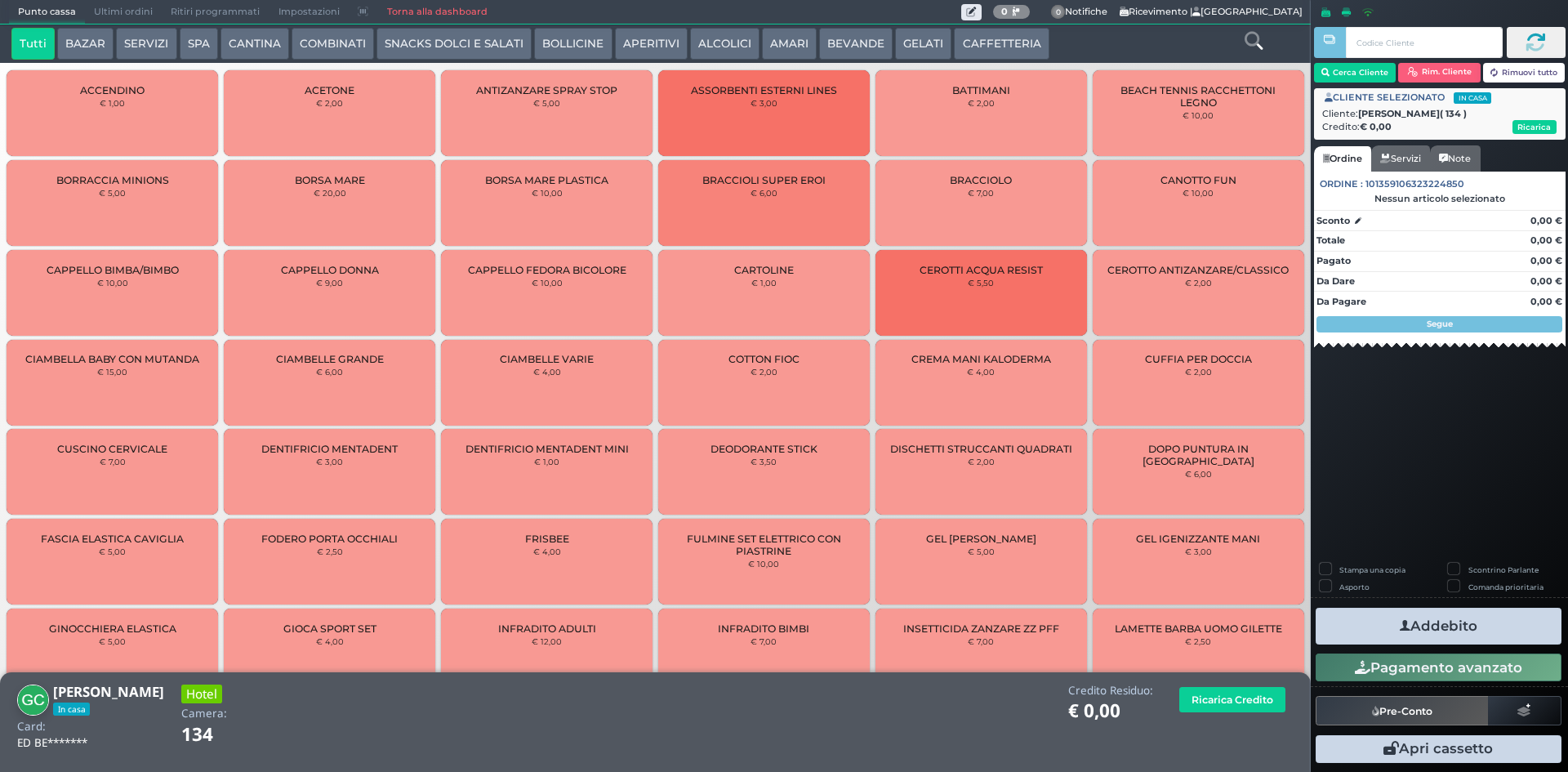
click at [250, 40] on button "CANTINA" at bounding box center [254, 44] width 68 height 33
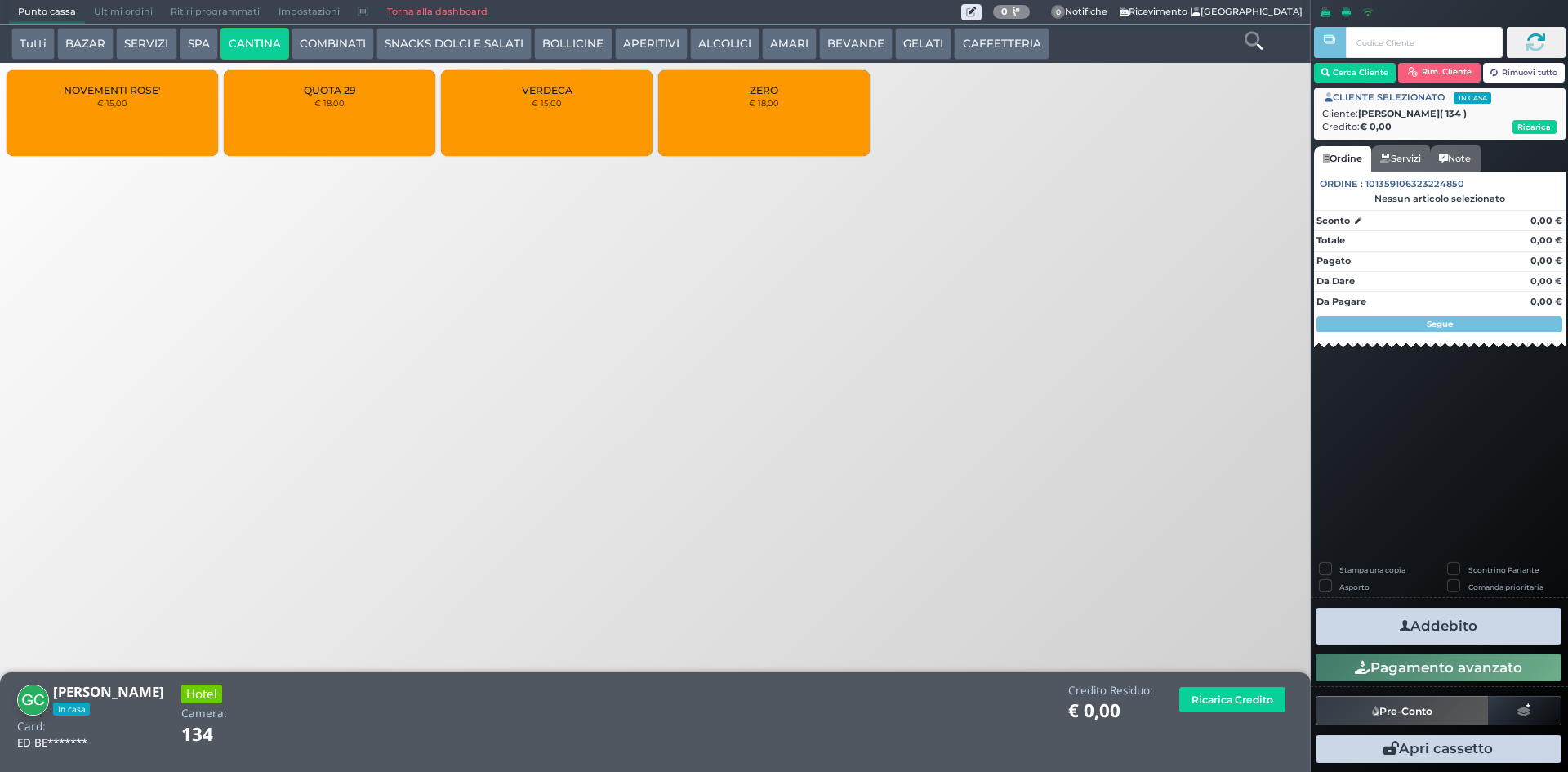
click at [334, 118] on div "QUOTA 29 € 18,00" at bounding box center [329, 113] width 211 height 86
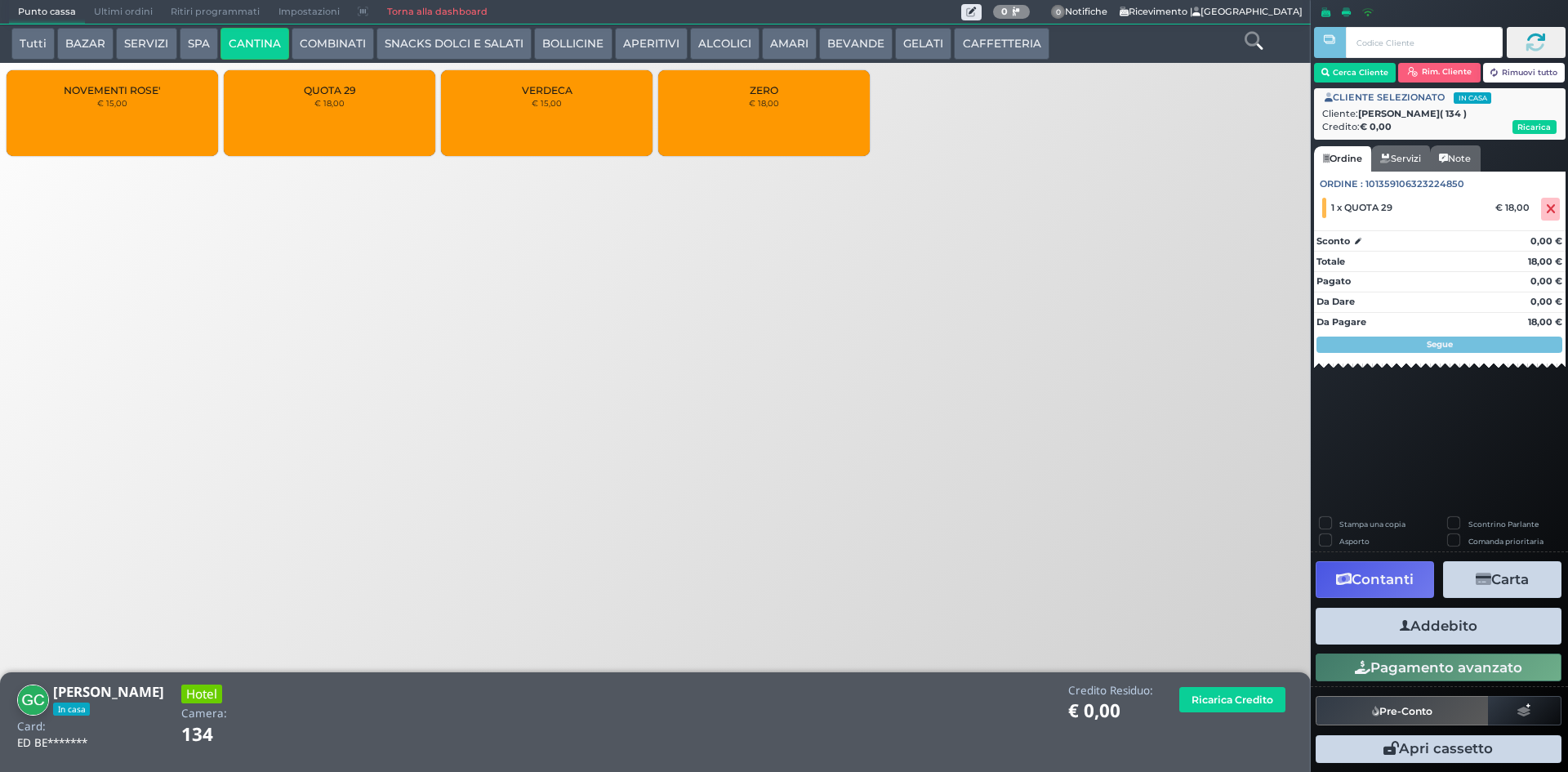
click at [1462, 630] on button "Addebito" at bounding box center [1438, 625] width 246 height 36
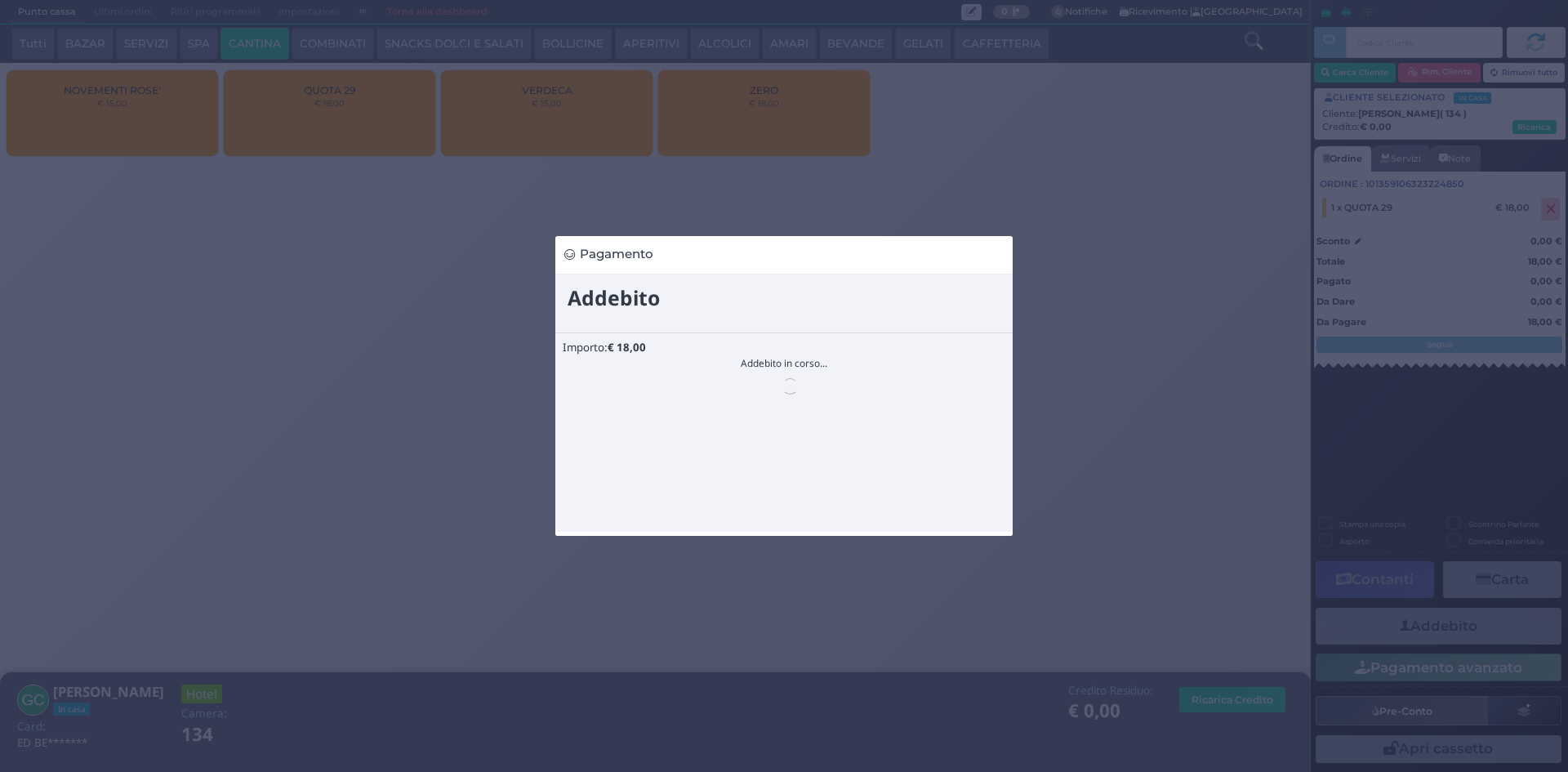
scroll to position [0, 0]
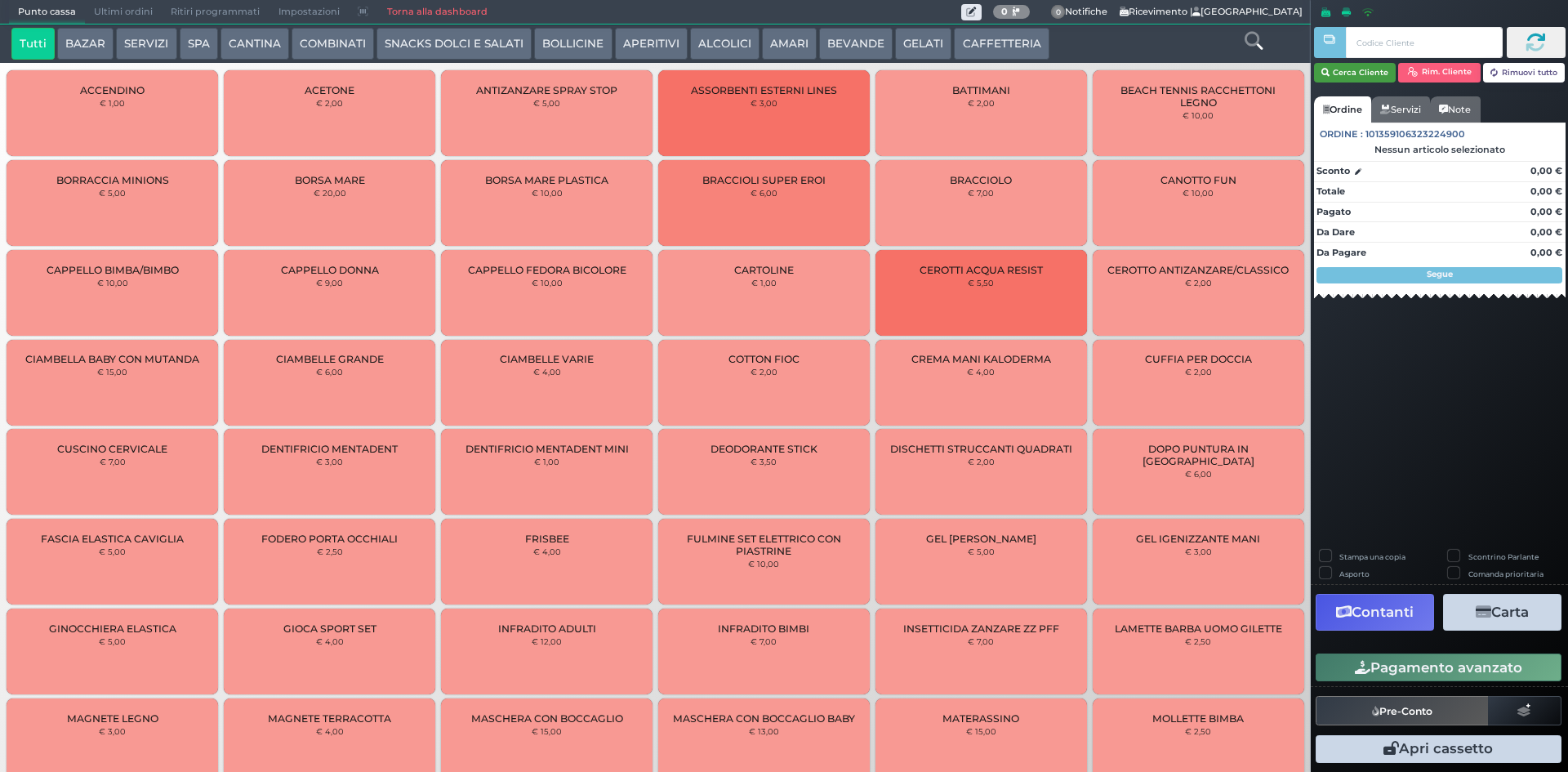
click at [1336, 73] on button "Cerca Cliente" at bounding box center [1355, 72] width 82 height 20
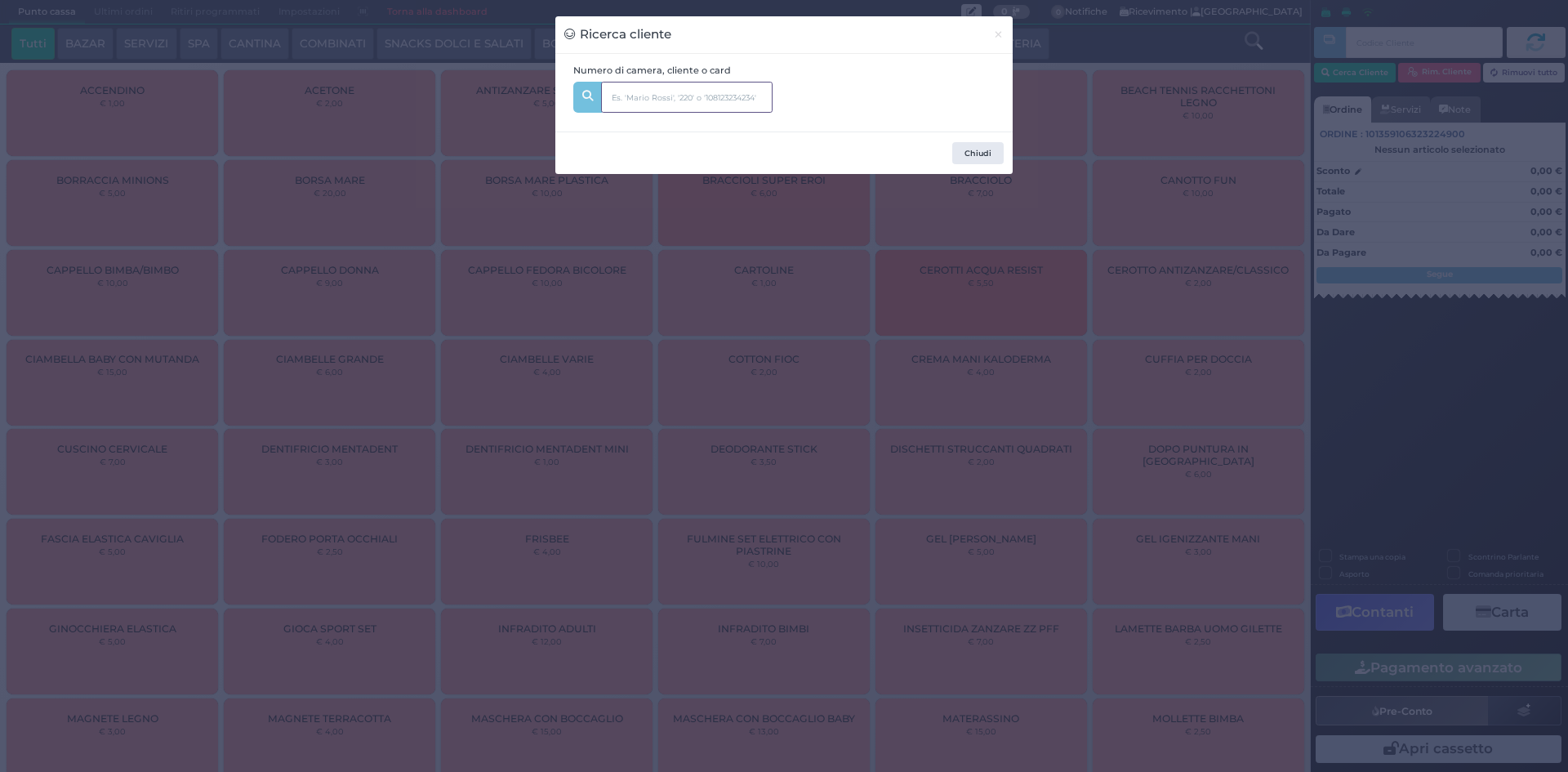
click at [633, 102] on input "text" at bounding box center [687, 96] width 172 height 31
type input "311"
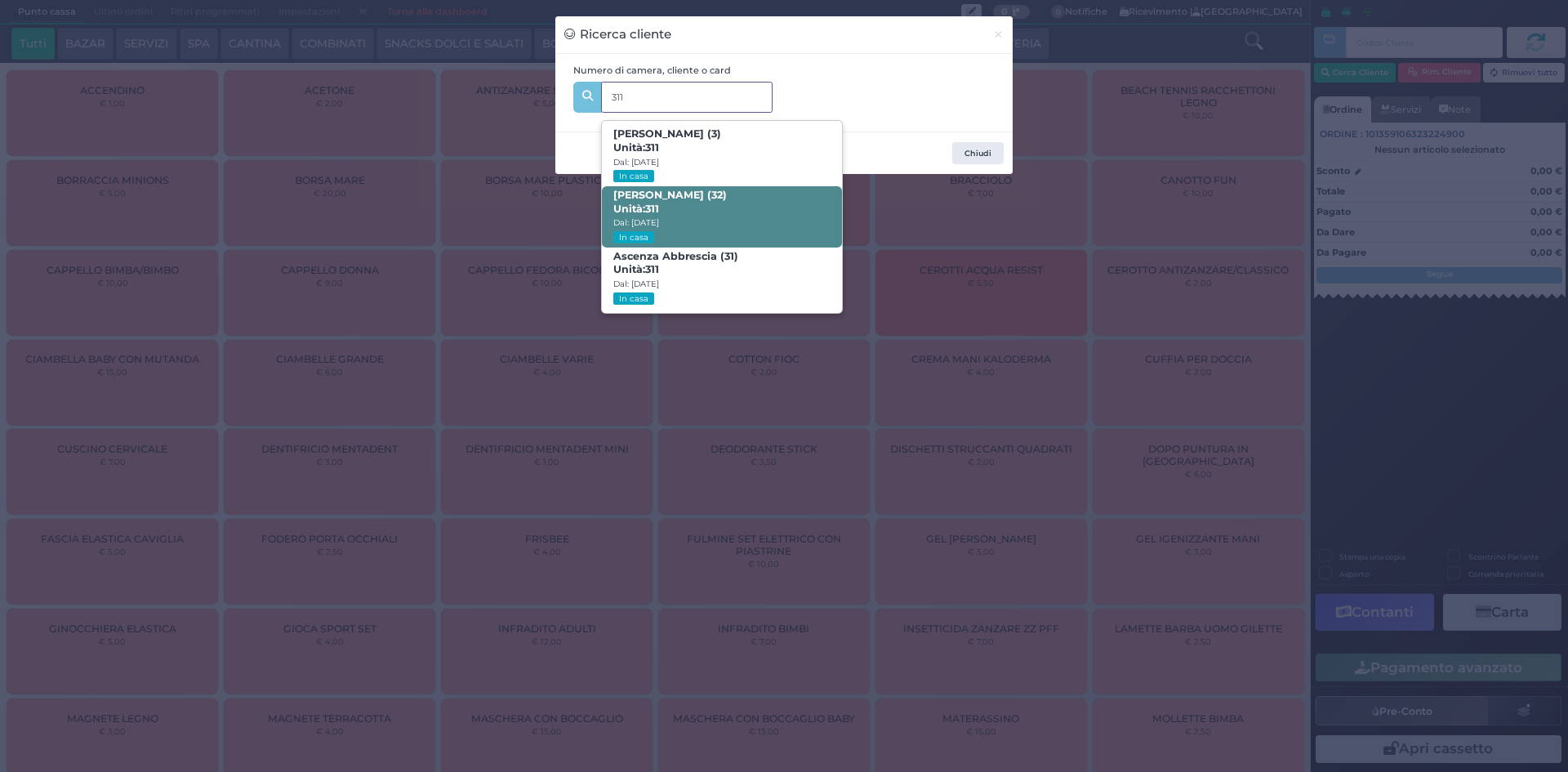
click at [733, 202] on span "Nicola Di Bari (32) Unità: 311 Dal: 10/08/2025 In casa" at bounding box center [721, 217] width 239 height 62
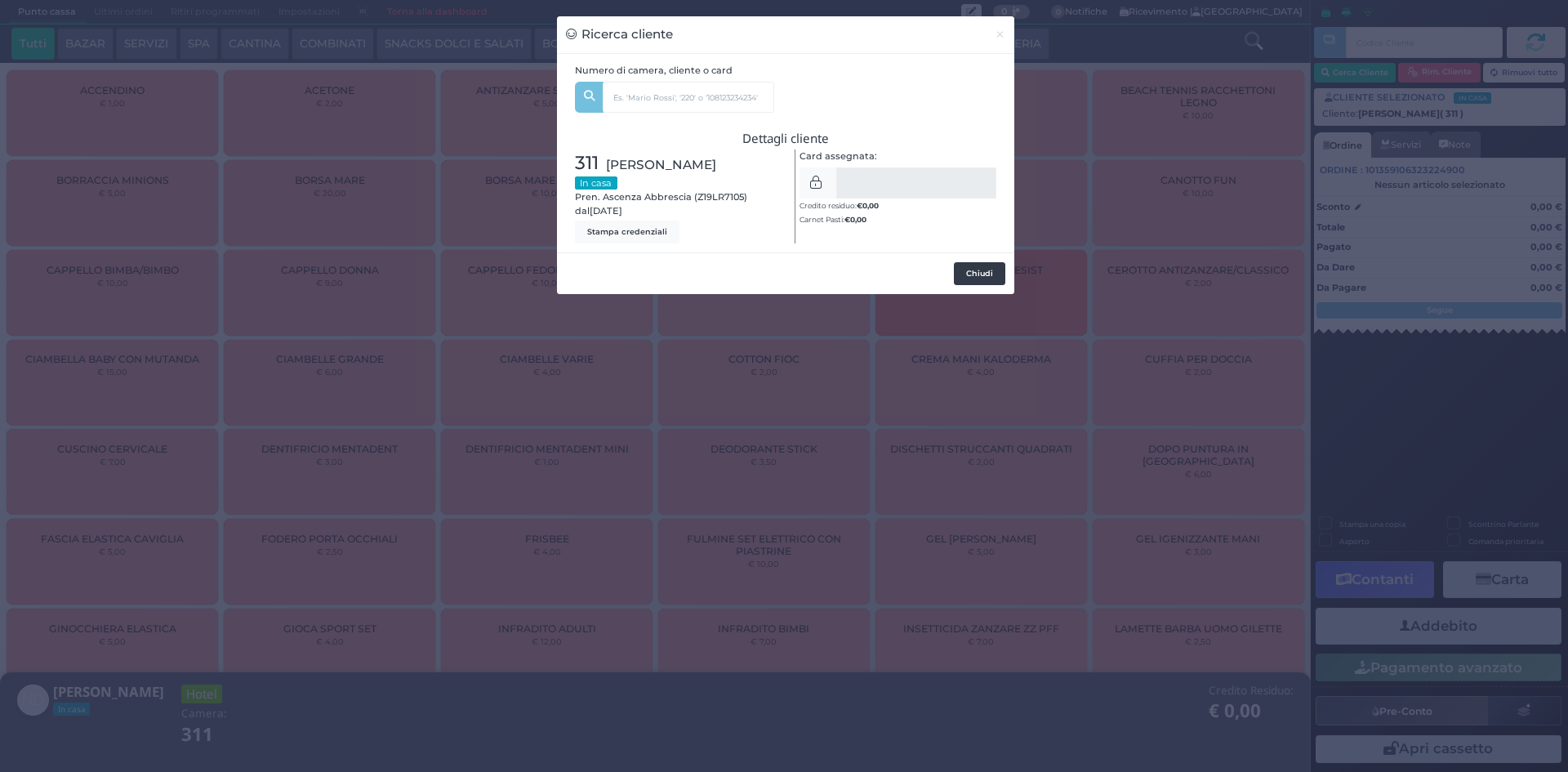
click at [994, 280] on button "Chiudi" at bounding box center [979, 274] width 51 height 22
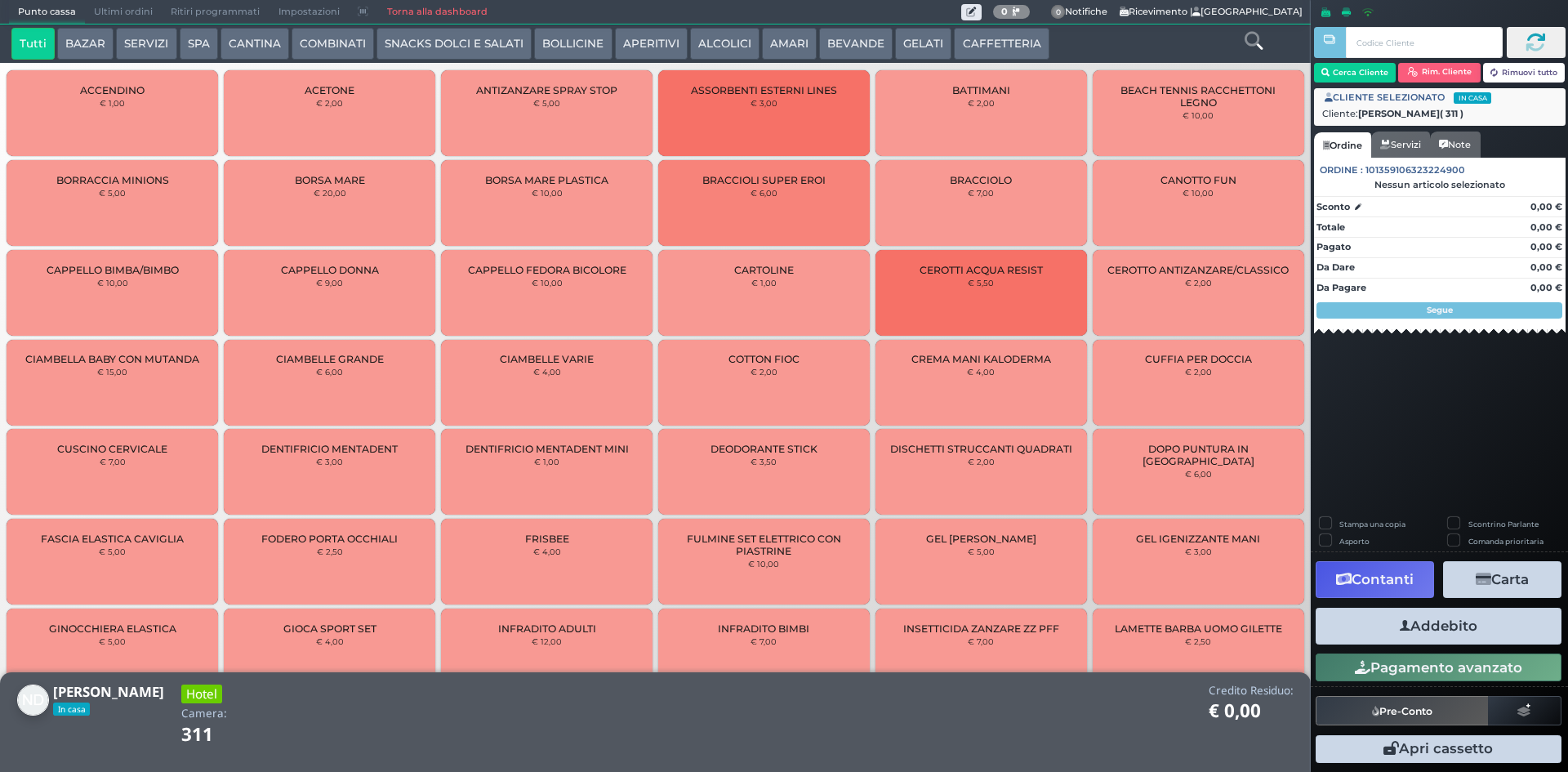
click at [336, 42] on button "COMBINATI" at bounding box center [333, 44] width 82 height 33
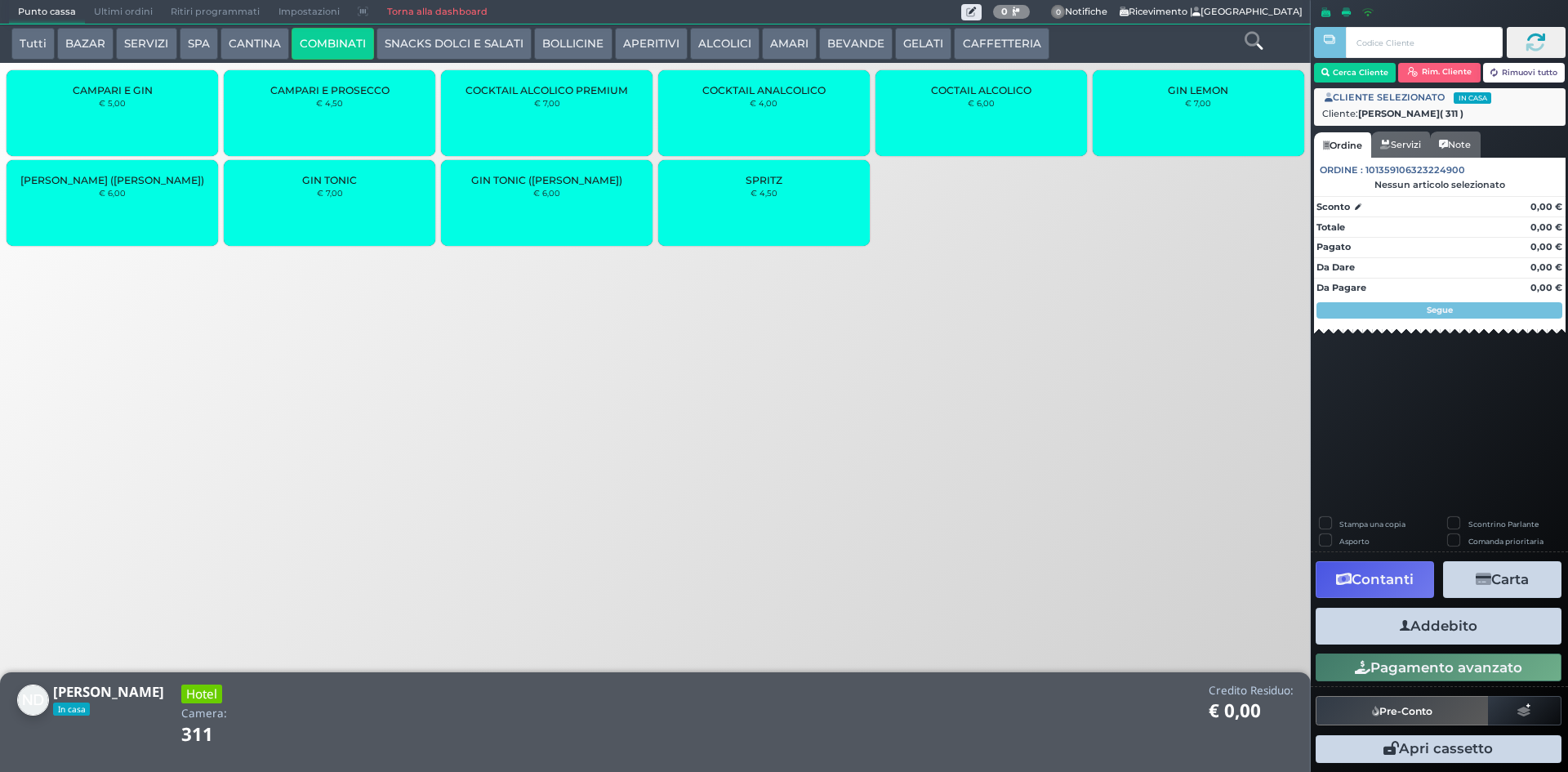
click at [249, 36] on button "CANTINA" at bounding box center [254, 44] width 68 height 33
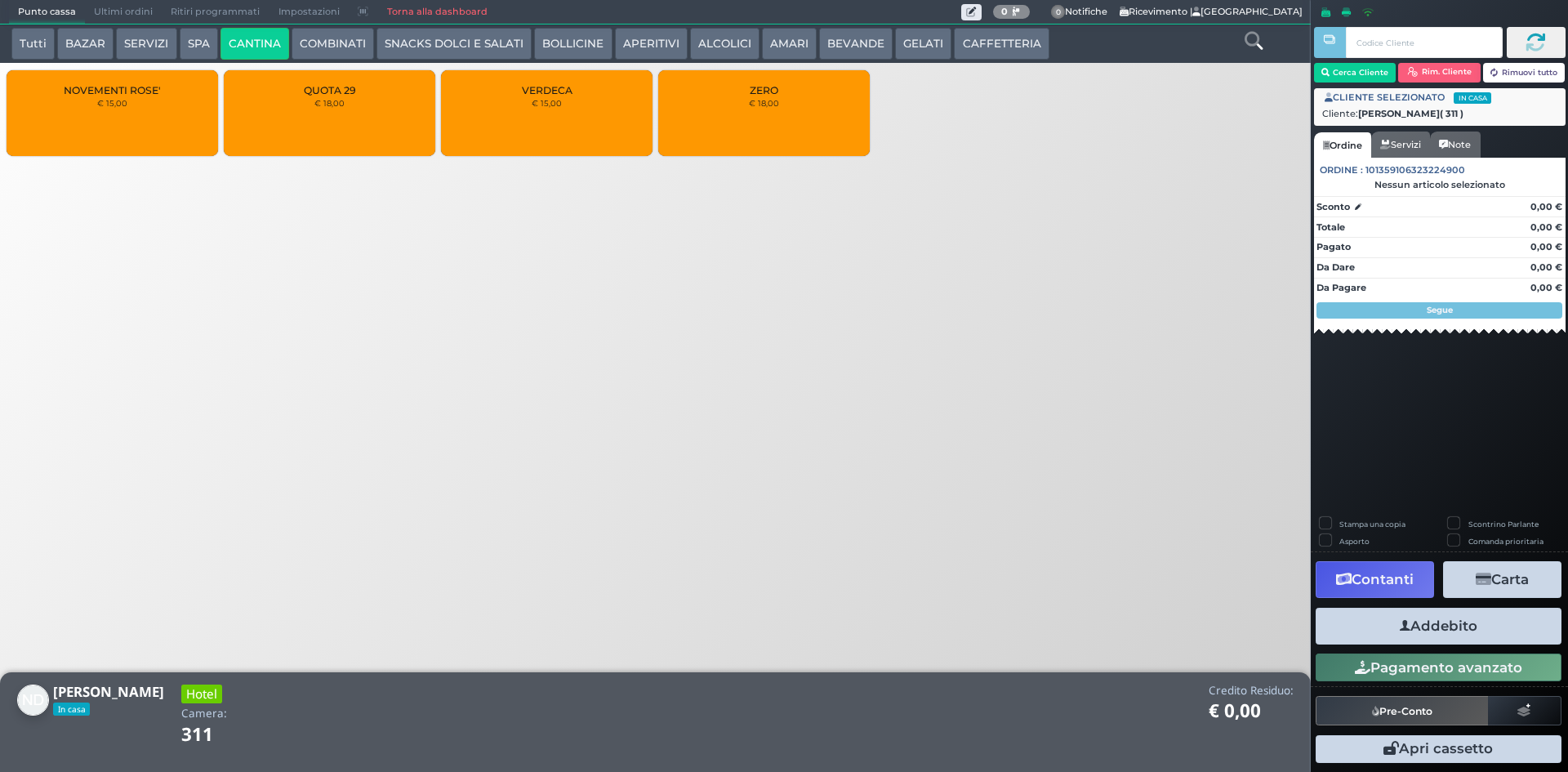
click at [341, 36] on button "COMBINATI" at bounding box center [333, 44] width 82 height 33
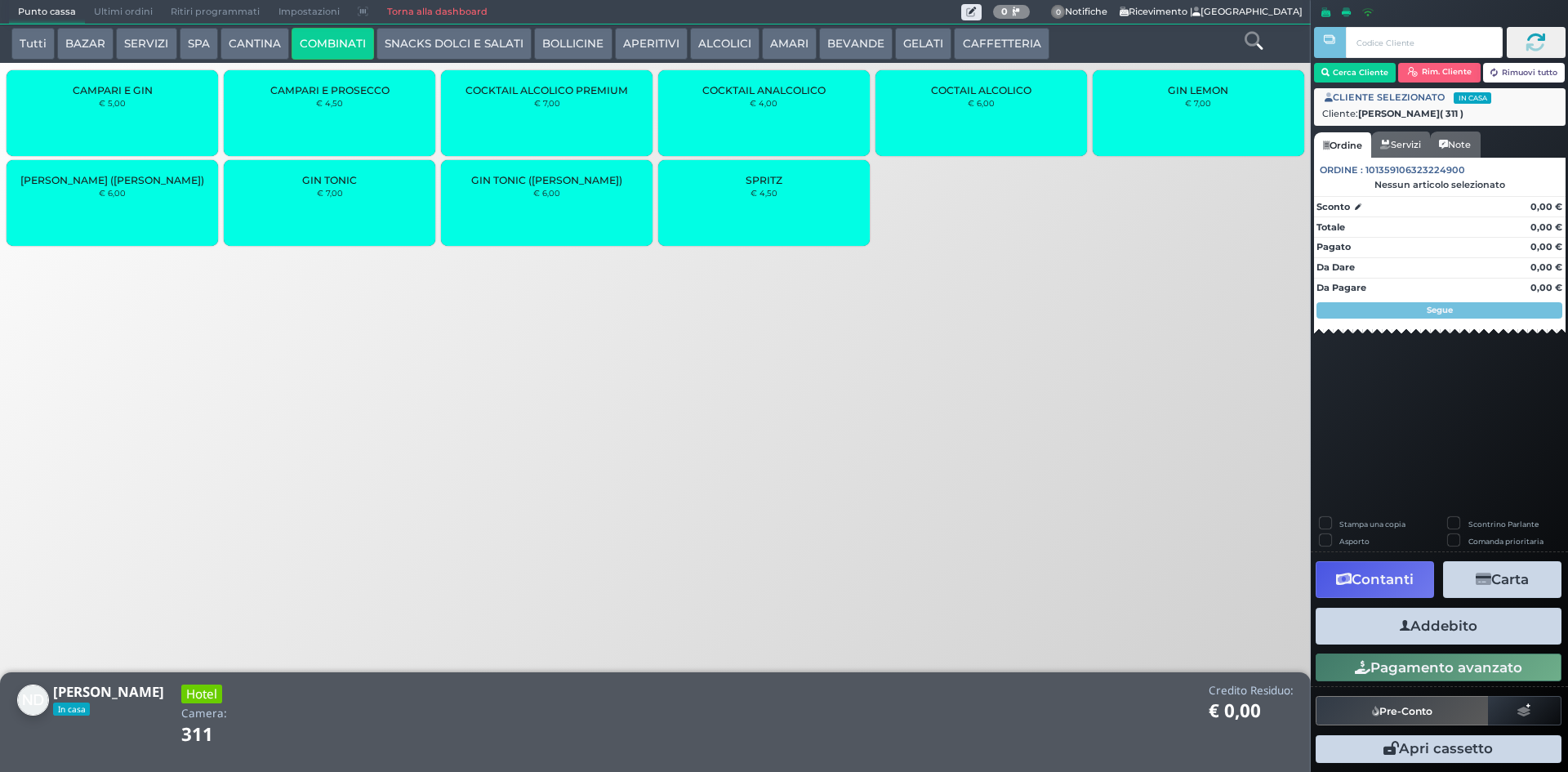
click at [435, 42] on button "SNACKS DOLCI E SALATI" at bounding box center [454, 44] width 155 height 33
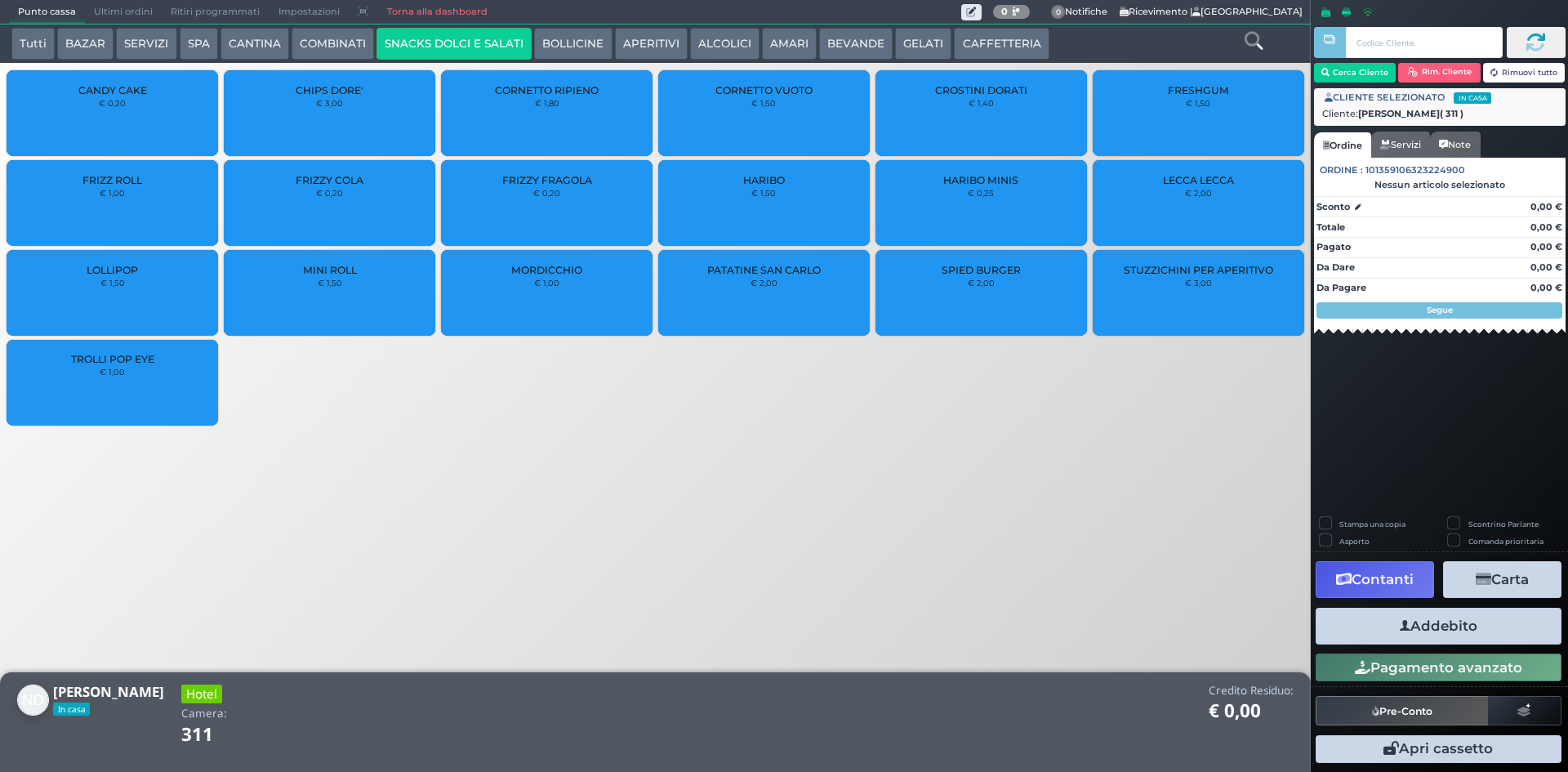
click at [557, 37] on button "BOLLICINE" at bounding box center [572, 44] width 78 height 33
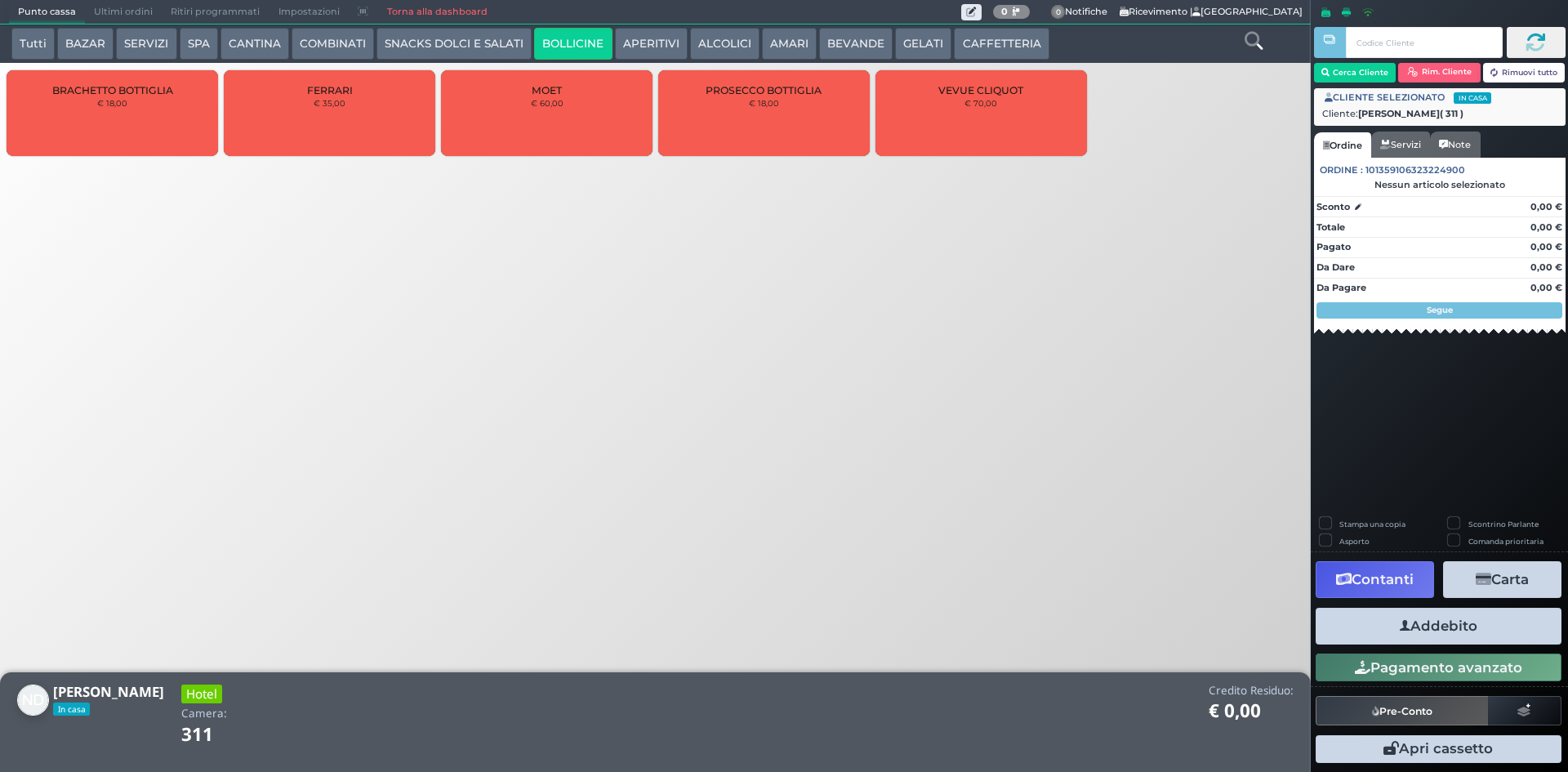
click at [729, 93] on span "PROSECCO BOTTIGLIA" at bounding box center [763, 90] width 116 height 12
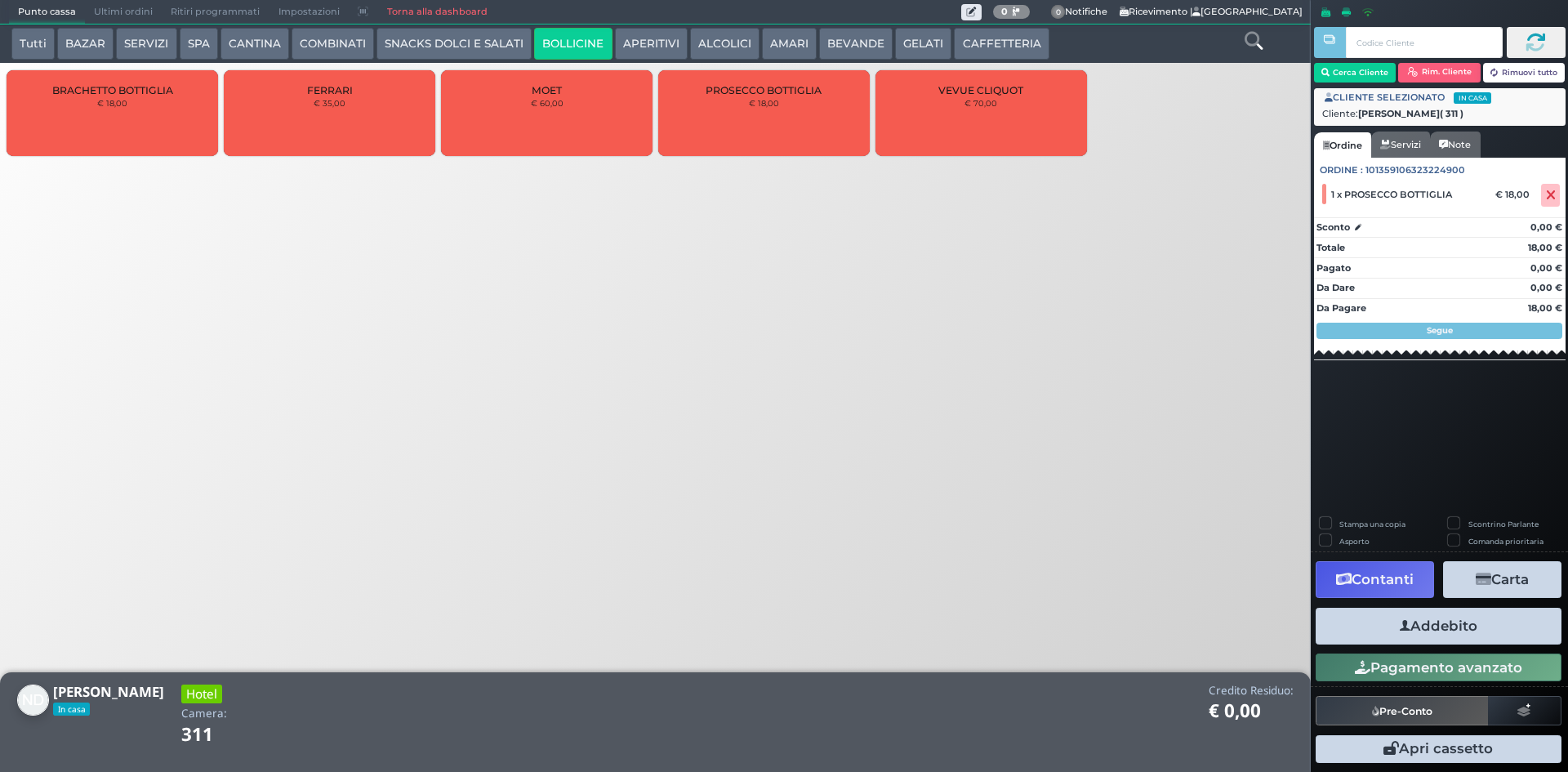
click at [1417, 629] on button "Addebito" at bounding box center [1438, 625] width 246 height 36
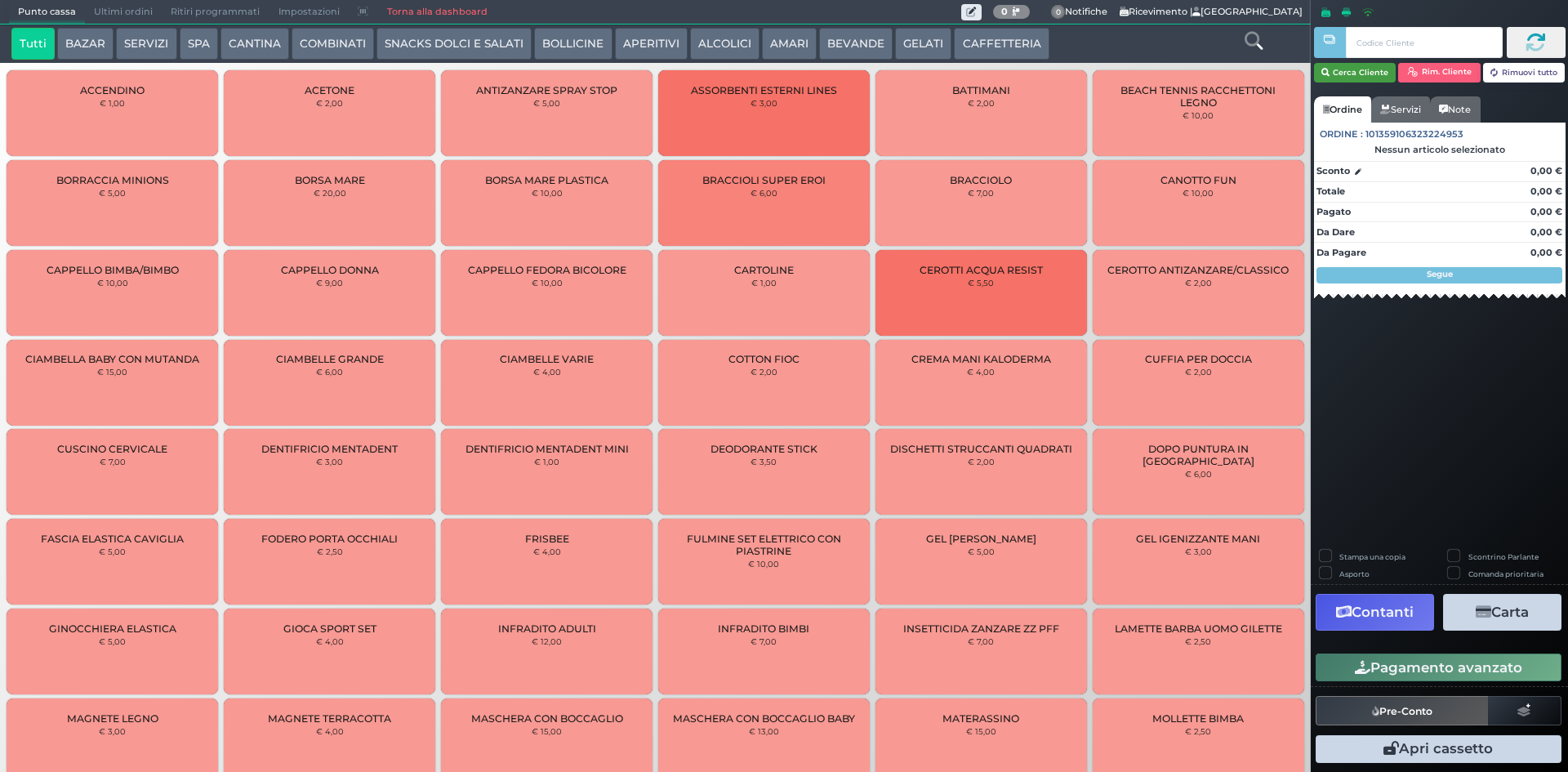
click at [1346, 70] on button "Cerca Cliente" at bounding box center [1355, 72] width 82 height 20
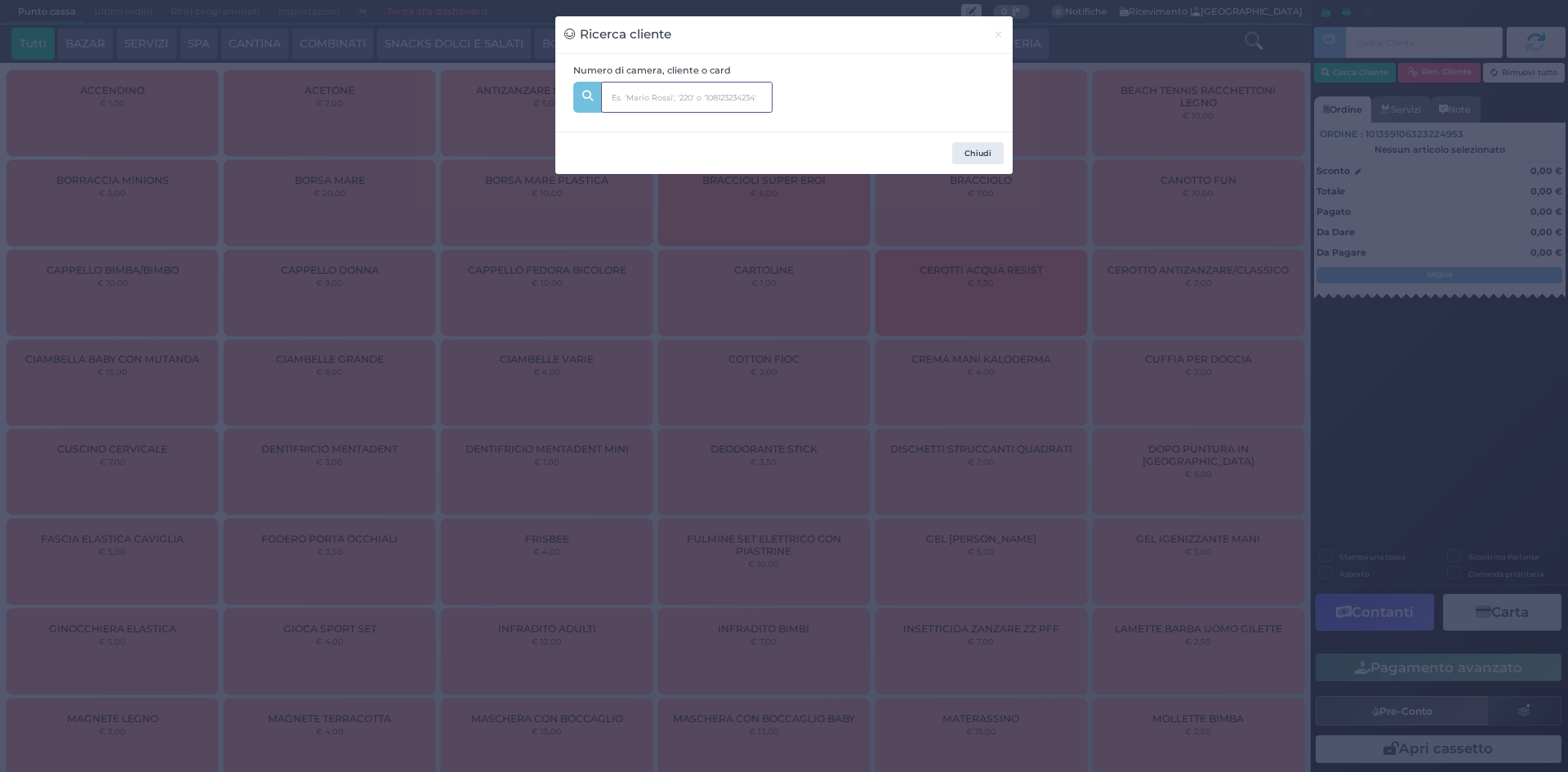
click at [746, 94] on input "text" at bounding box center [687, 96] width 172 height 31
type input "354"
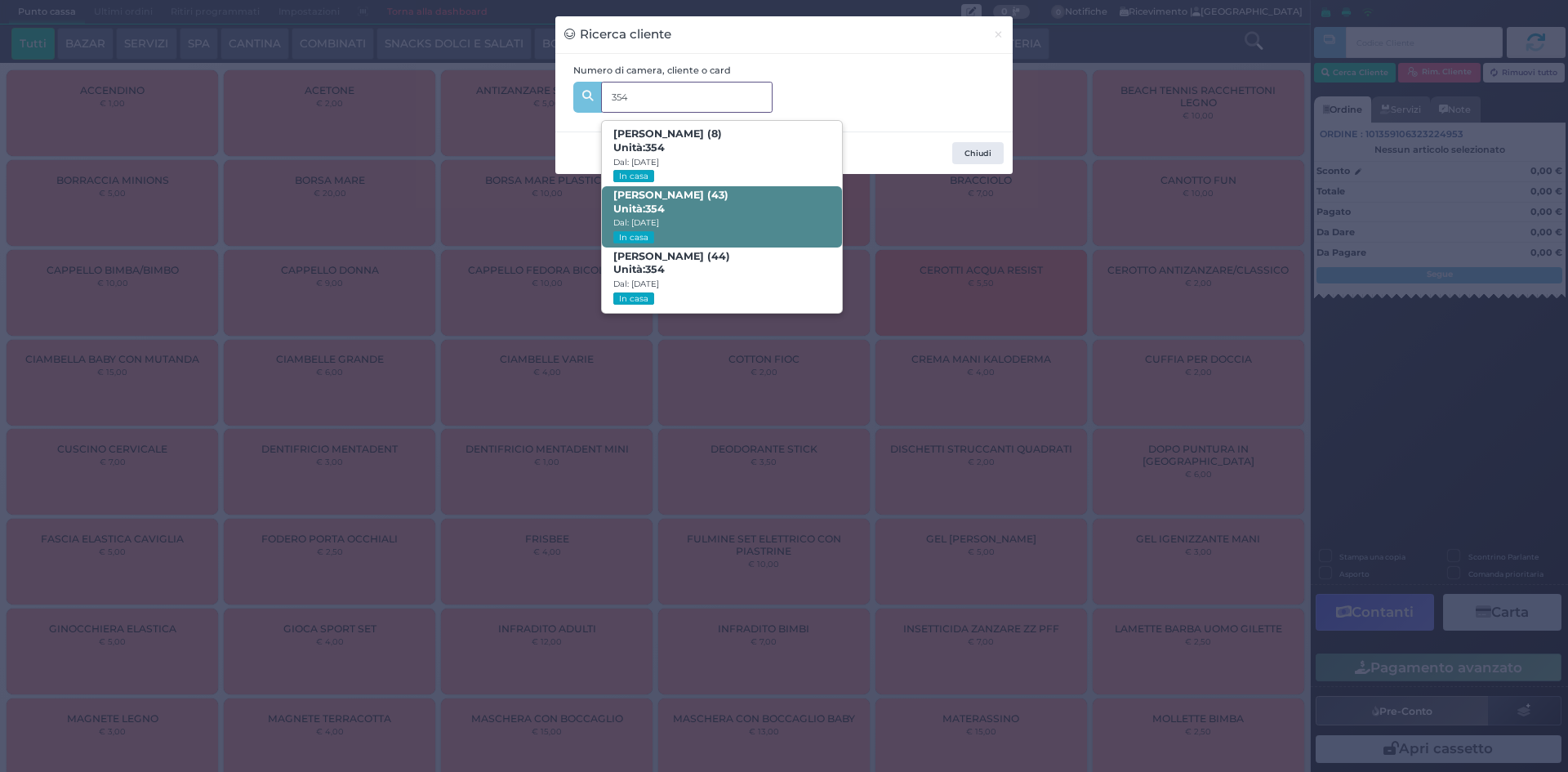
click at [771, 222] on span "Francesco Paolo Sportelli (43) Unità: 354 Dal: 09/08/2025 In casa" at bounding box center [721, 217] width 239 height 62
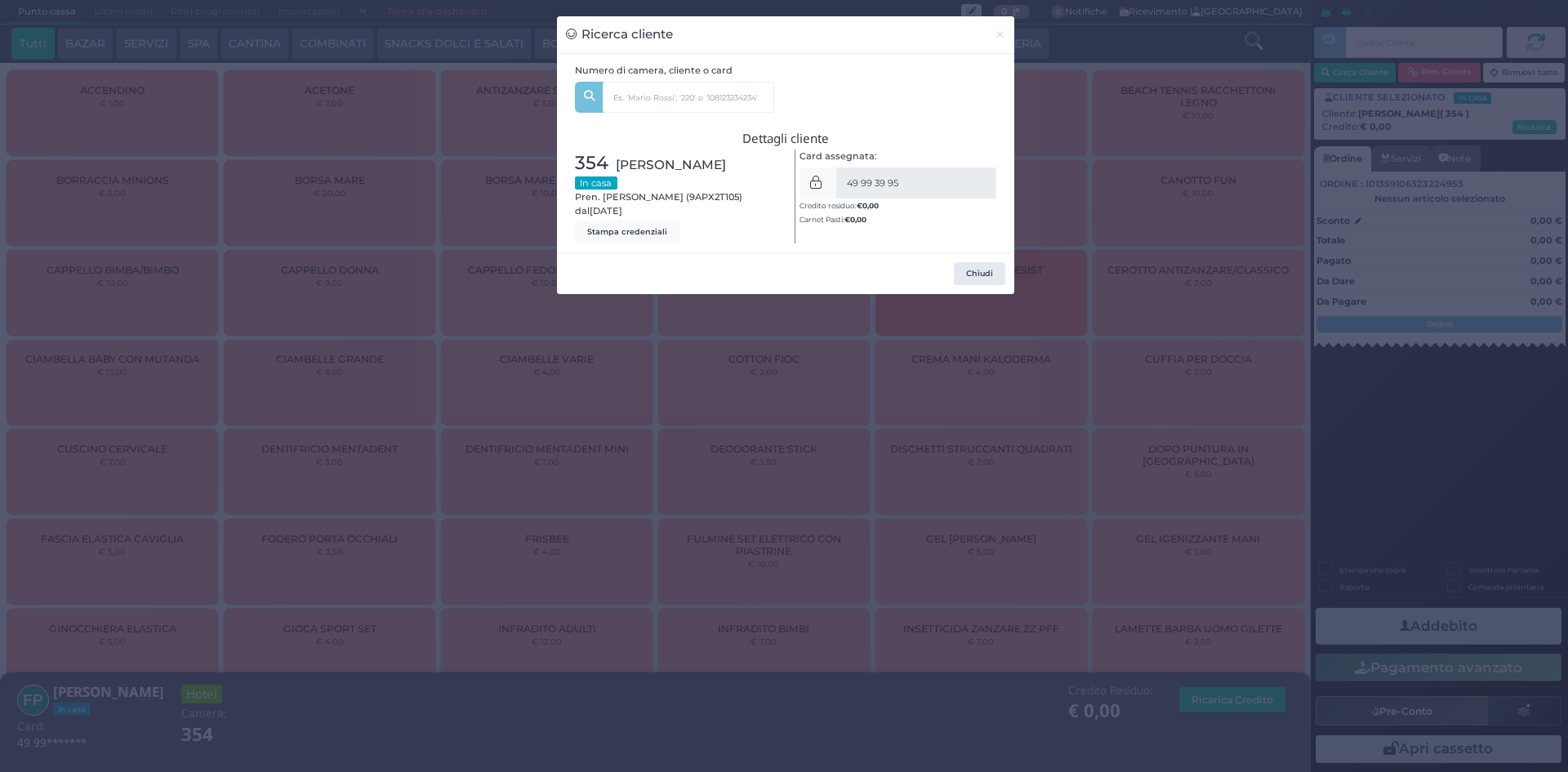
drag, startPoint x: 987, startPoint y: 271, endPoint x: 1140, endPoint y: 366, distance: 180.1
click at [986, 272] on button "Chiudi" at bounding box center [979, 274] width 51 height 22
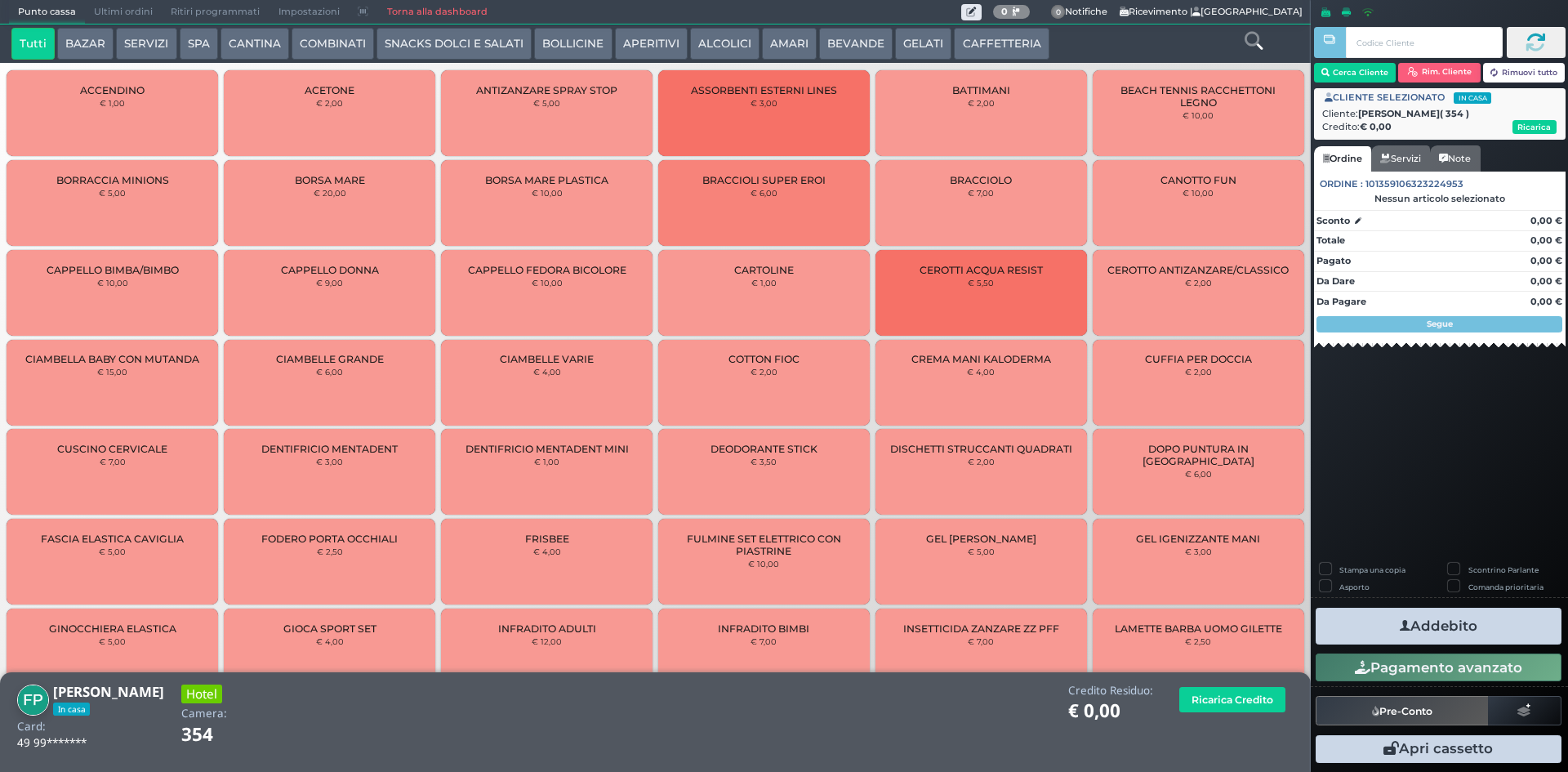
click at [272, 48] on button "CANTINA" at bounding box center [254, 44] width 68 height 33
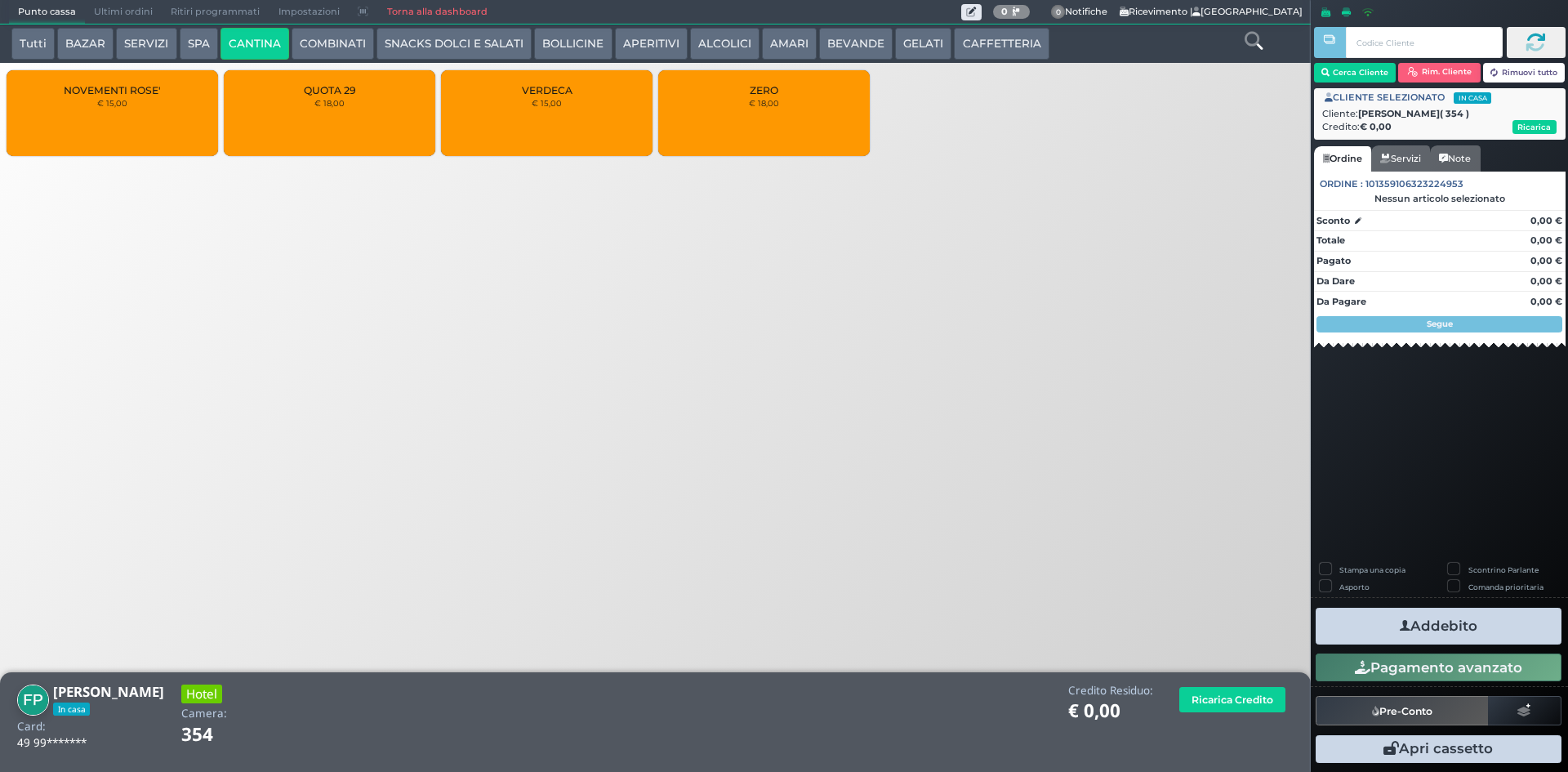
click at [342, 114] on div "QUOTA 29 € 18,00" at bounding box center [329, 113] width 211 height 86
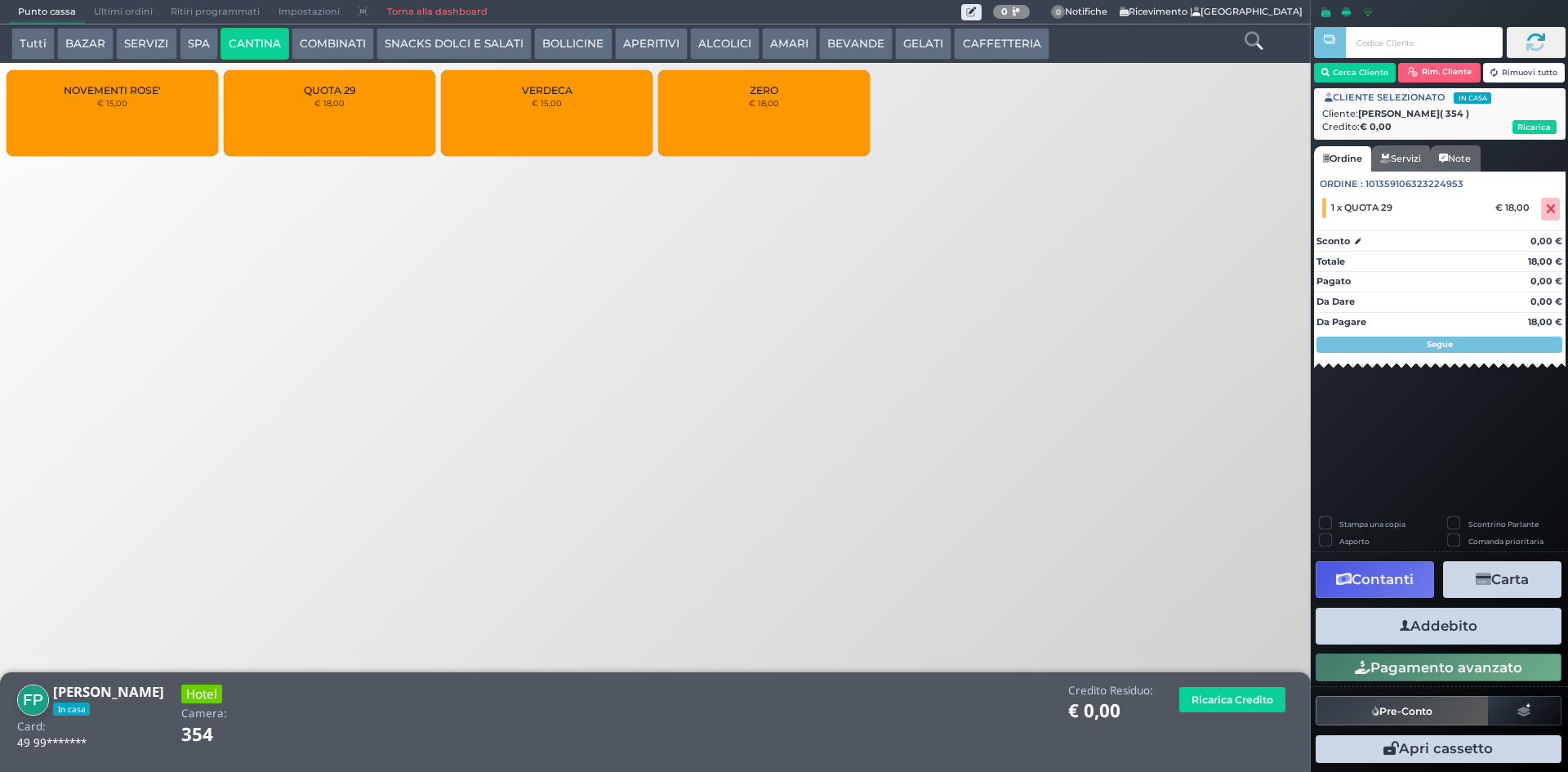
click at [1494, 628] on button "Addebito" at bounding box center [1438, 625] width 246 height 36
